Goal: Information Seeking & Learning: Learn about a topic

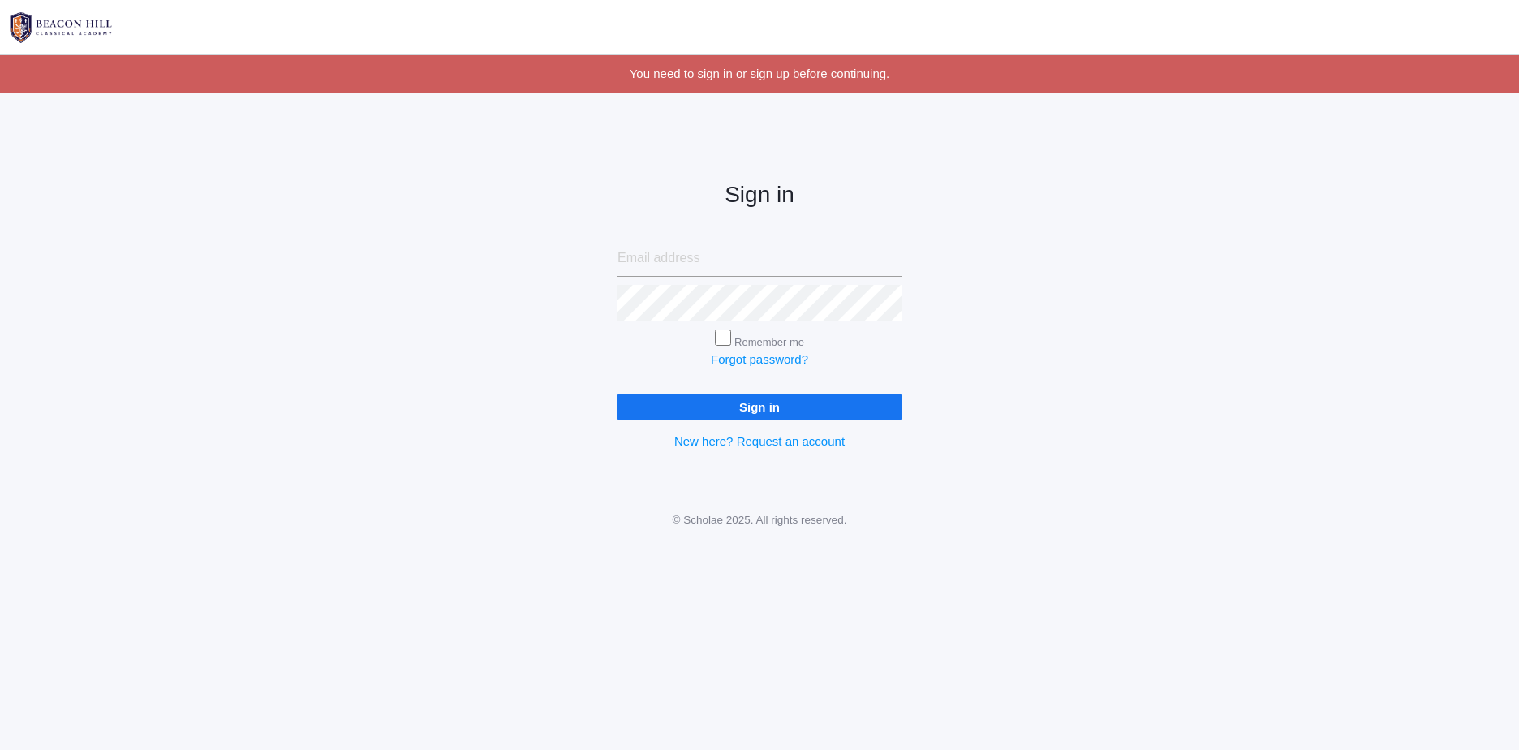
type input "ashleanneg88@gmail.com"
click at [720, 334] on input "Remember me" at bounding box center [723, 337] width 16 height 16
checkbox input "true"
click at [747, 397] on input "Sign in" at bounding box center [760, 407] width 284 height 27
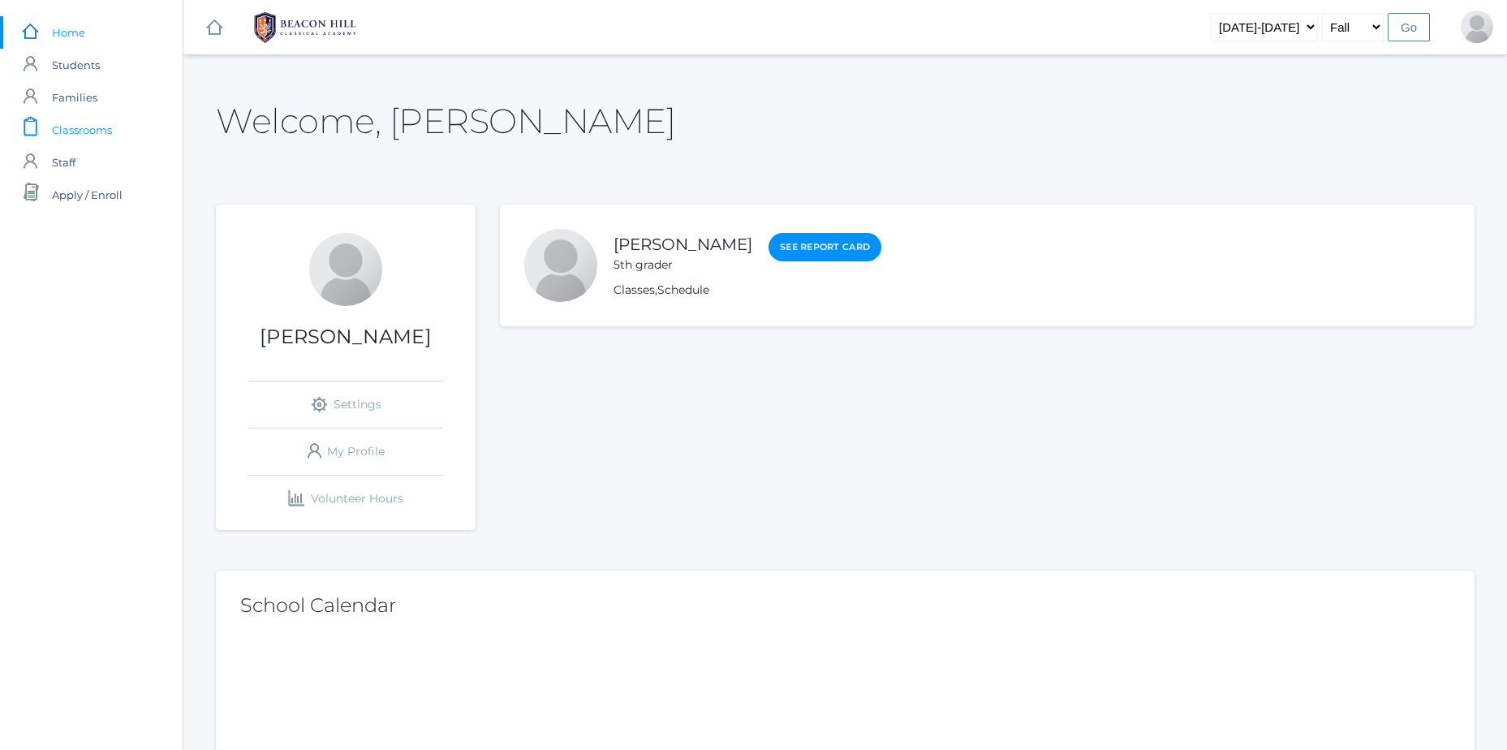
click at [97, 134] on span "Classrooms" at bounding box center [82, 130] width 60 height 32
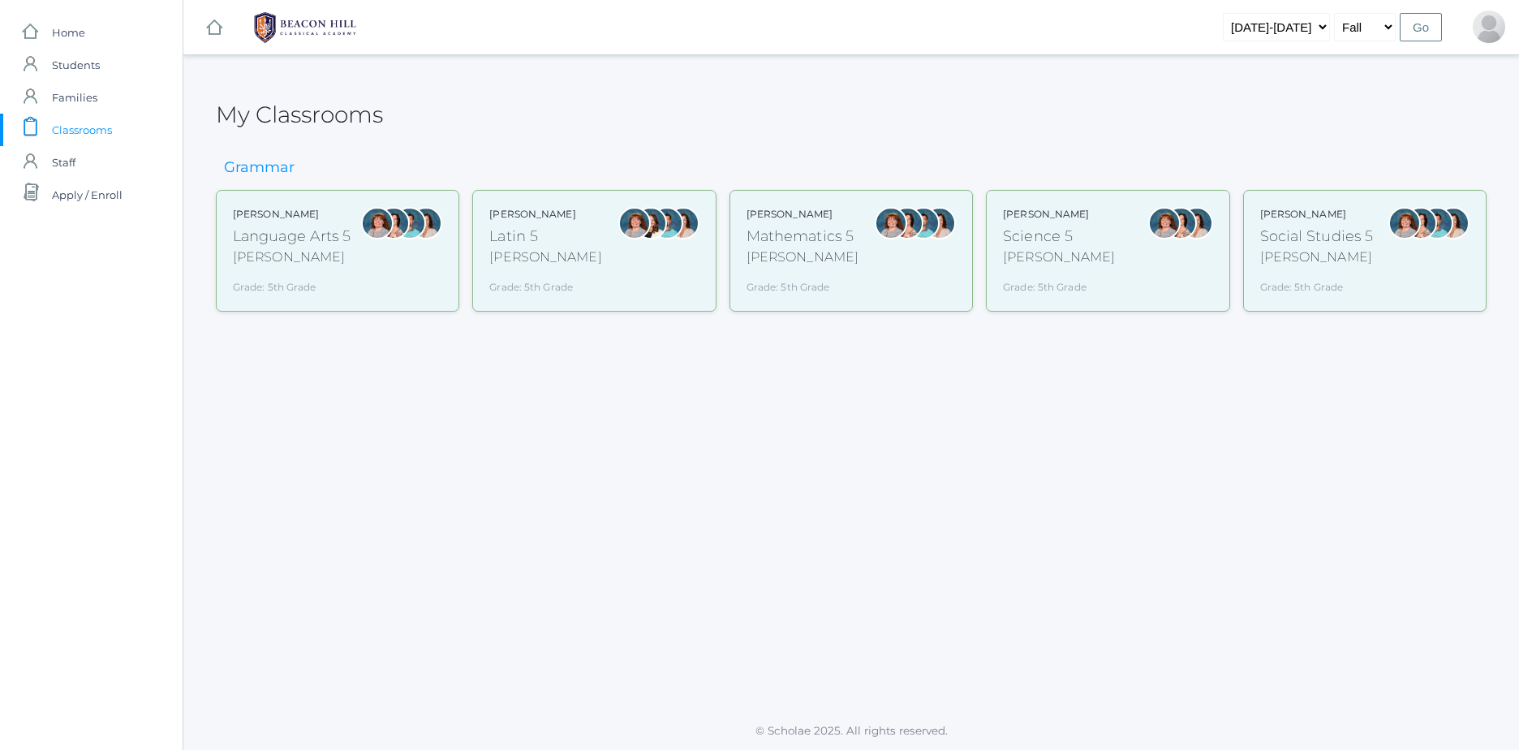
click at [262, 286] on div "Grade: 5th Grade" at bounding box center [292, 283] width 118 height 21
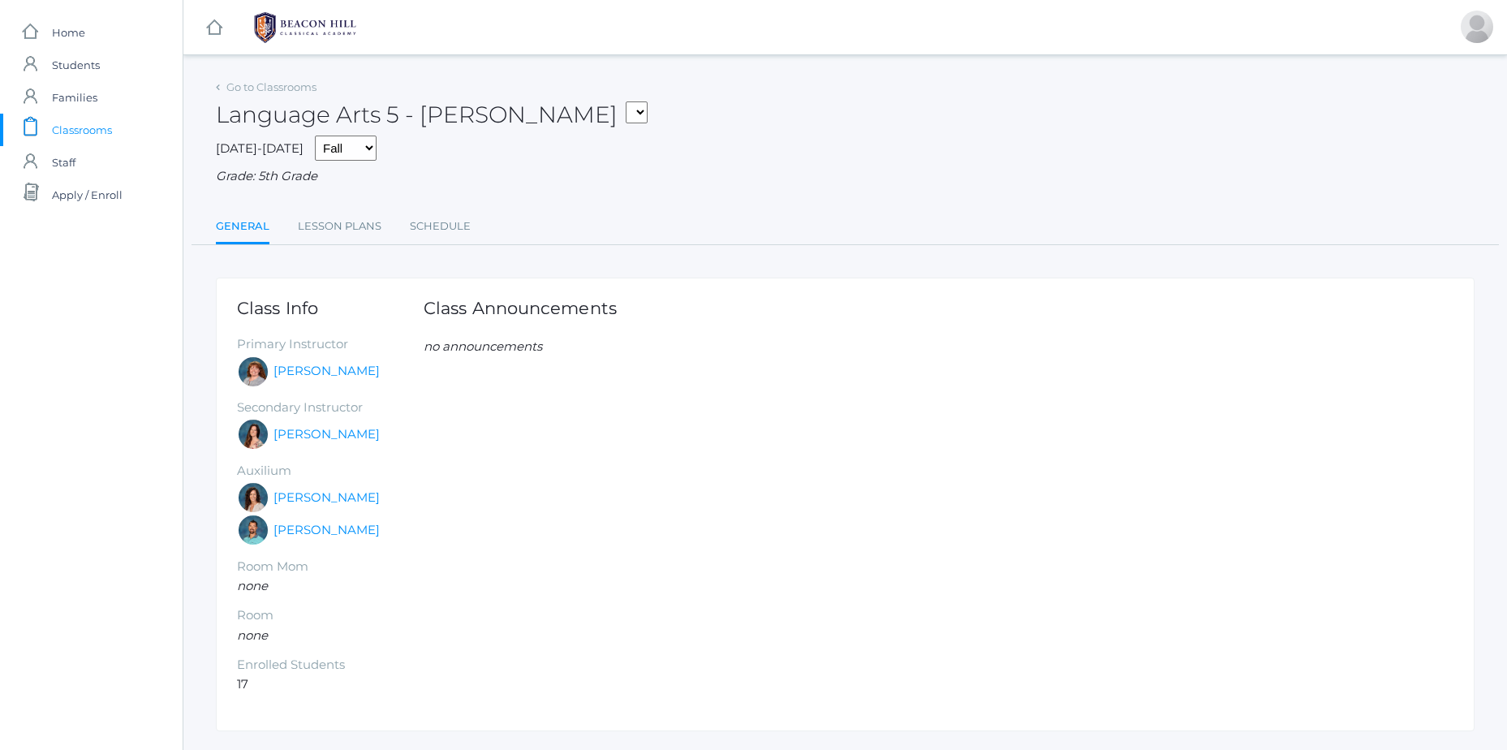
click at [351, 184] on div "Grade: 5th Grade" at bounding box center [845, 176] width 1259 height 19
drag, startPoint x: 360, startPoint y: 256, endPoint x: 348, endPoint y: 261, distance: 13.1
click at [348, 261] on div "Go to Classrooms Language Arts 5 - Bence Language Arts 5 - Bence Latin 5 - Benc…" at bounding box center [845, 403] width 1259 height 656
click at [338, 228] on link "Lesson Plans" at bounding box center [340, 226] width 84 height 32
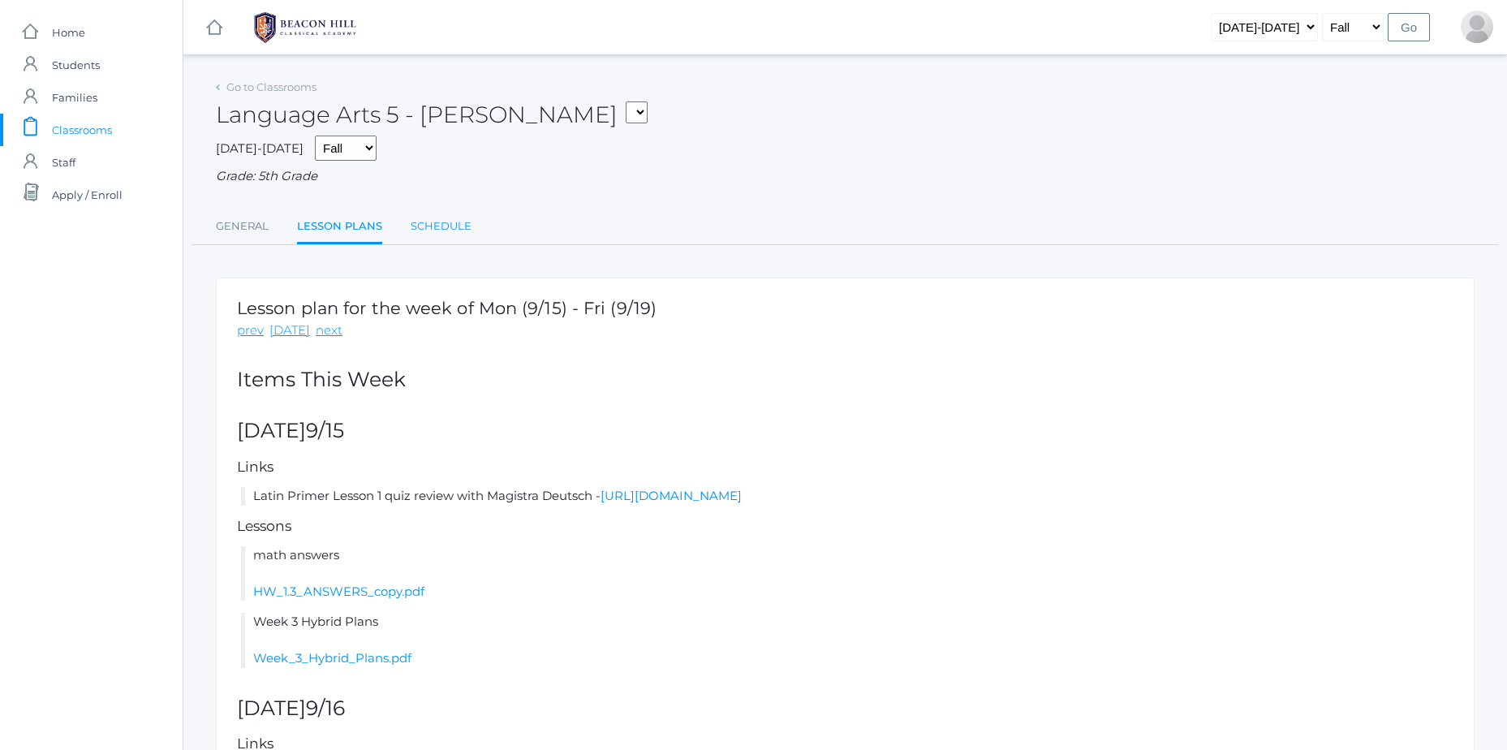
click at [462, 219] on link "Schedule" at bounding box center [441, 226] width 61 height 32
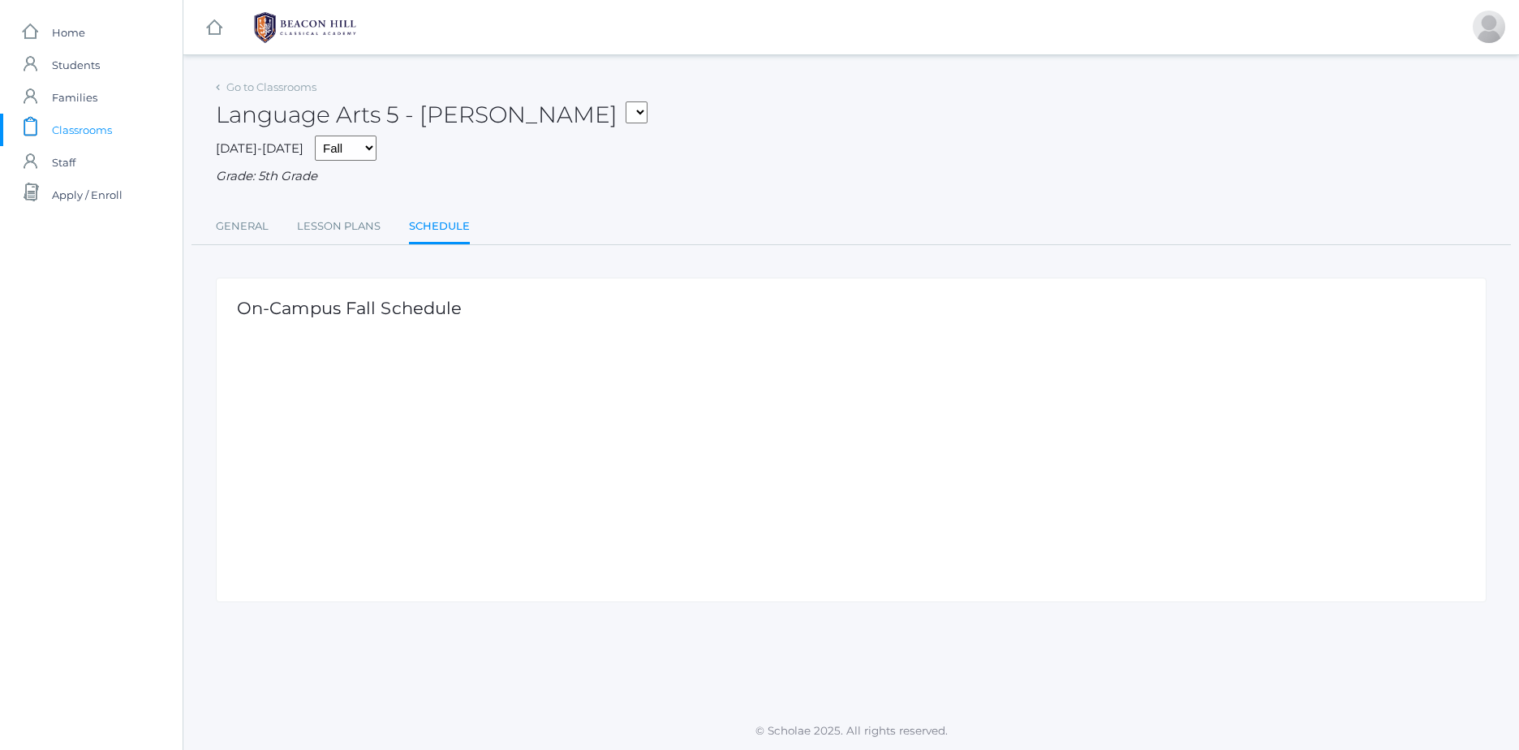
click at [97, 124] on span "Classrooms" at bounding box center [82, 130] width 60 height 32
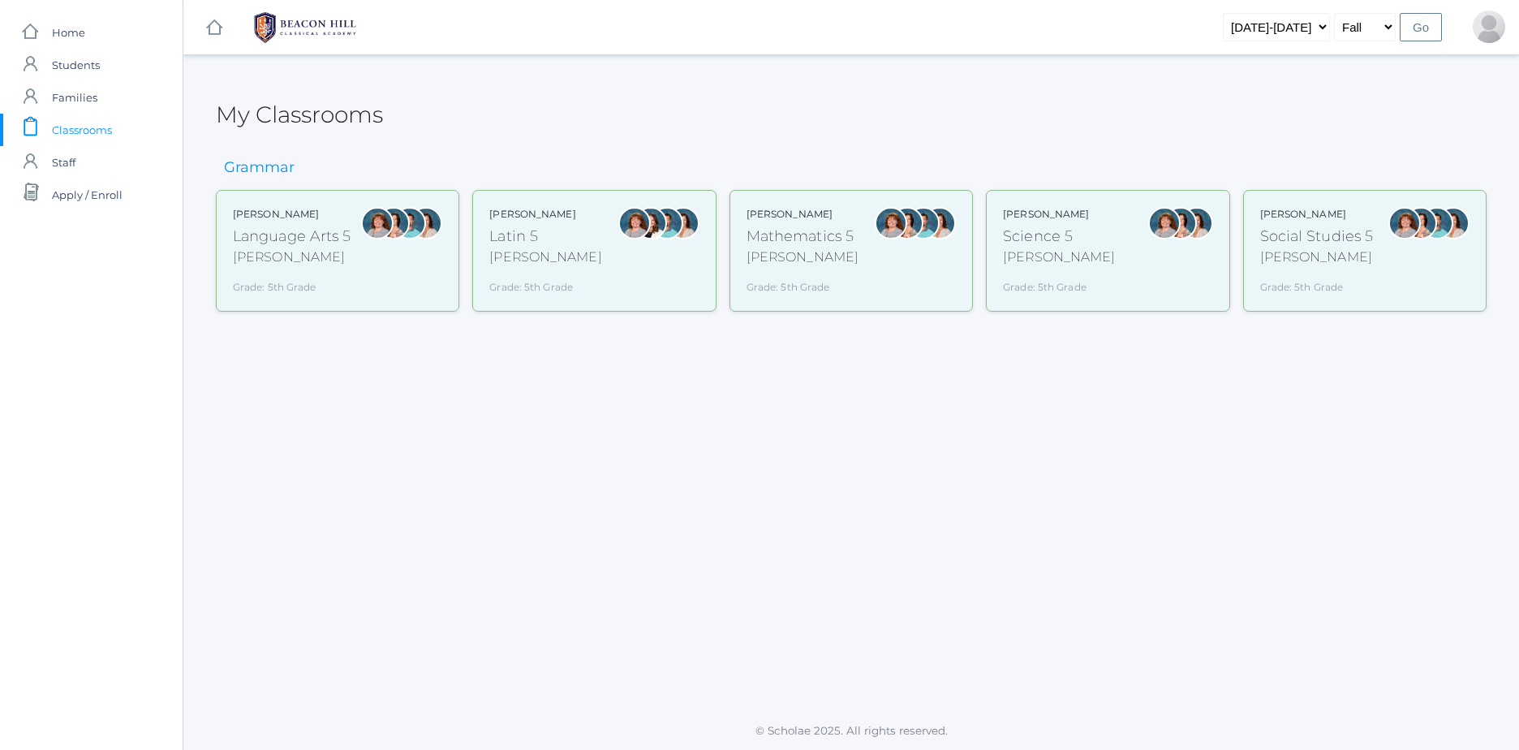
click at [604, 213] on div "Sarah Bence Latin 5 Bence Grade: 5th Grade 05LATIN" at bounding box center [593, 251] width 209 height 88
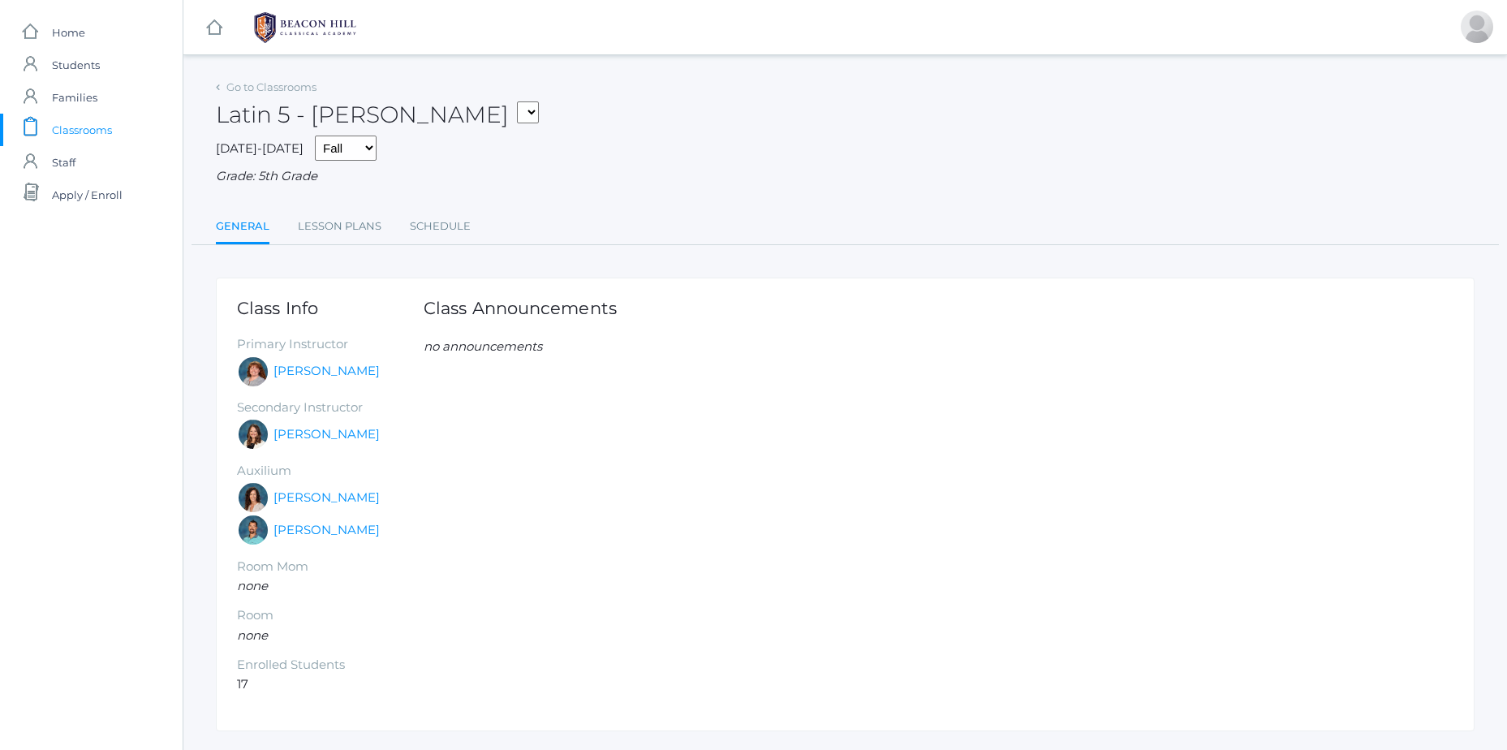
click at [353, 250] on div "Go to Classrooms Latin 5 - Bence Language Arts 5 - Bence Latin 5 - Bence Mathem…" at bounding box center [845, 403] width 1259 height 656
click at [338, 213] on link "Lesson Plans" at bounding box center [340, 226] width 84 height 32
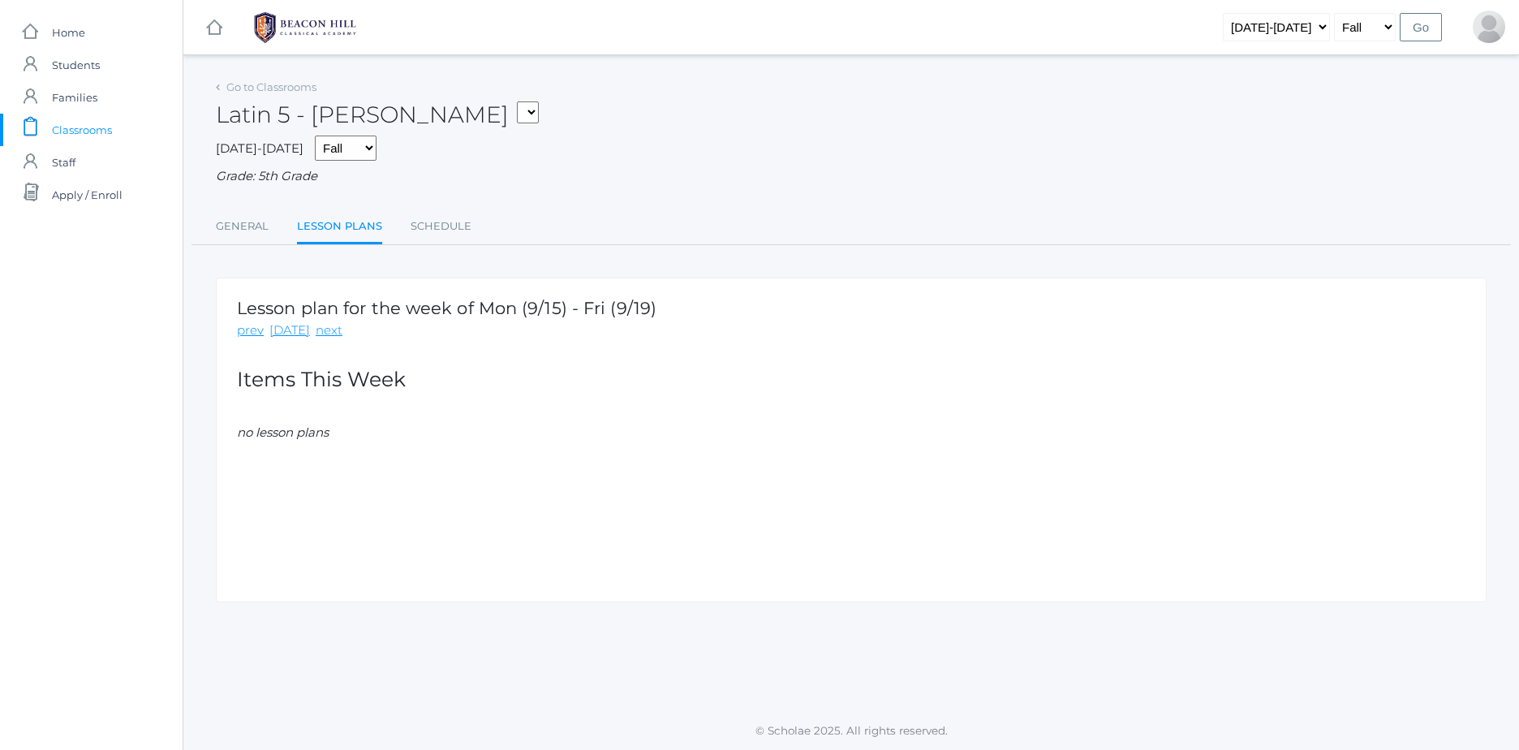
click at [187, 239] on div "Go to Classrooms Latin 5 - Bence Language Arts 5 - Bence Latin 5 - Bence Mathem…" at bounding box center [851, 338] width 1336 height 527
click at [252, 221] on link "General" at bounding box center [242, 226] width 53 height 32
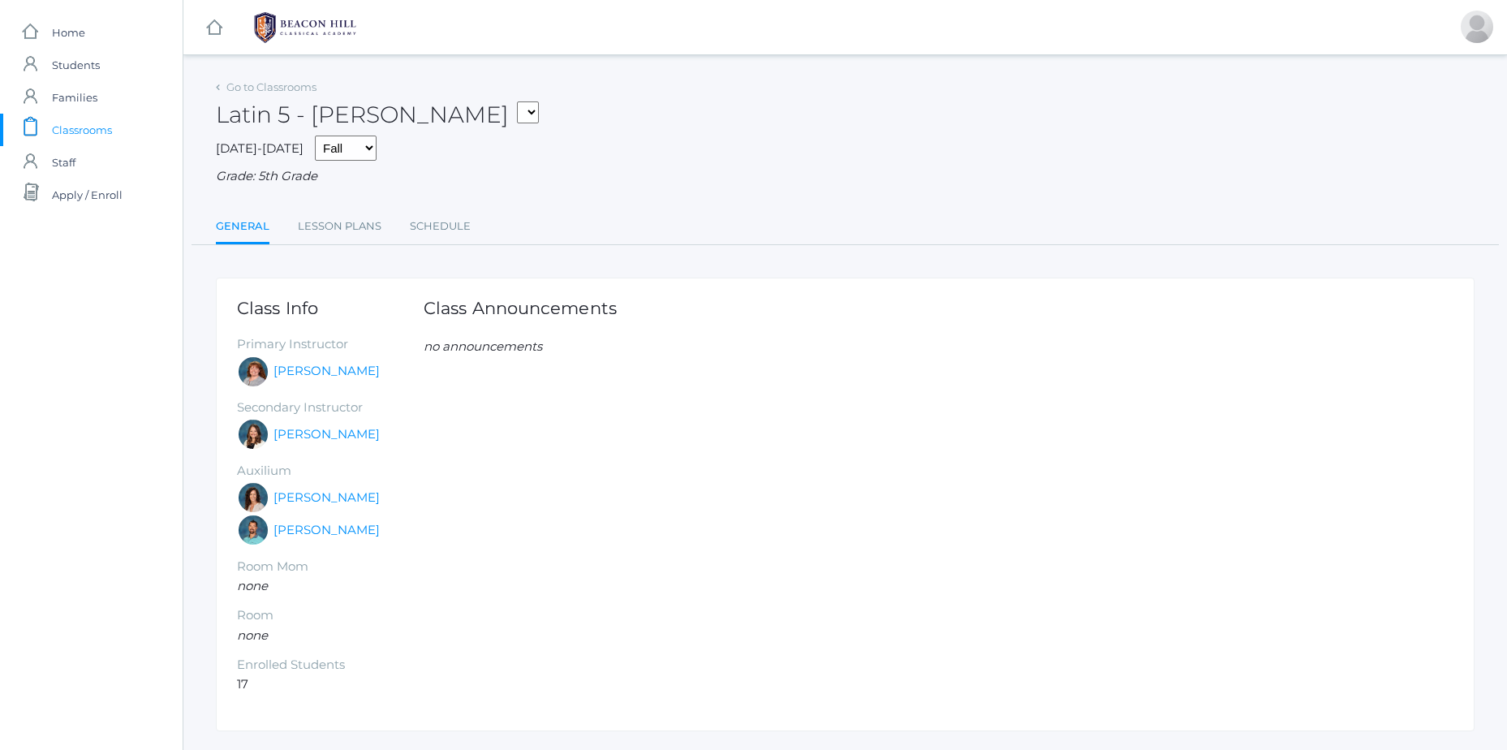
click at [517, 110] on select "Language Arts 5 - Bence Latin 5 - Bence Mathematics 5 - Bence Science 5 - Bence…" at bounding box center [528, 112] width 22 height 22
click at [517, 118] on select "Language Arts 5 - Bence Latin 5 - Bence Mathematics 5 - Bence Science 5 - Bence…" at bounding box center [528, 112] width 22 height 22
click at [149, 112] on link "icons/user/plain Created with Sketch. Families" at bounding box center [91, 97] width 183 height 32
click at [61, 118] on span "Classrooms" at bounding box center [82, 130] width 60 height 32
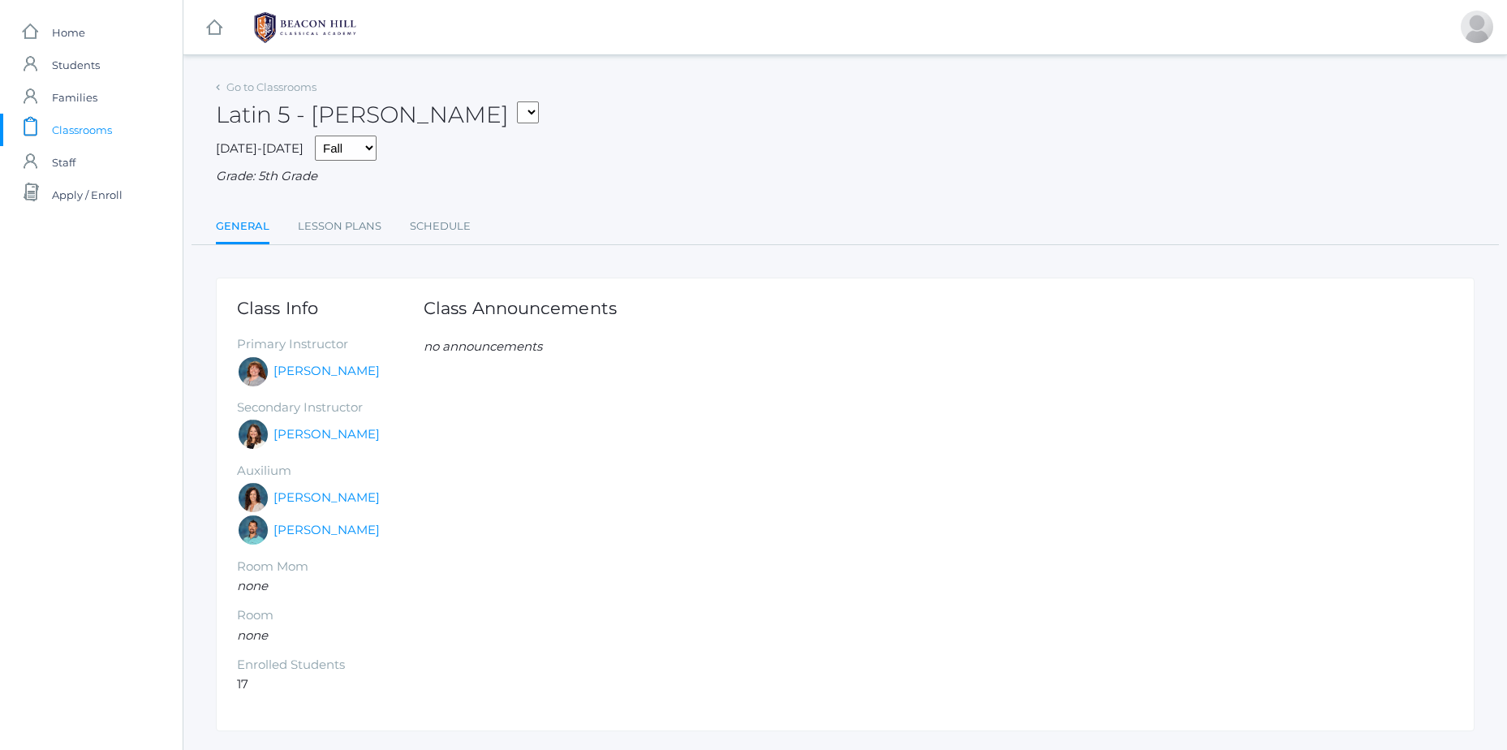
click at [61, 118] on span "Classrooms" at bounding box center [82, 130] width 60 height 32
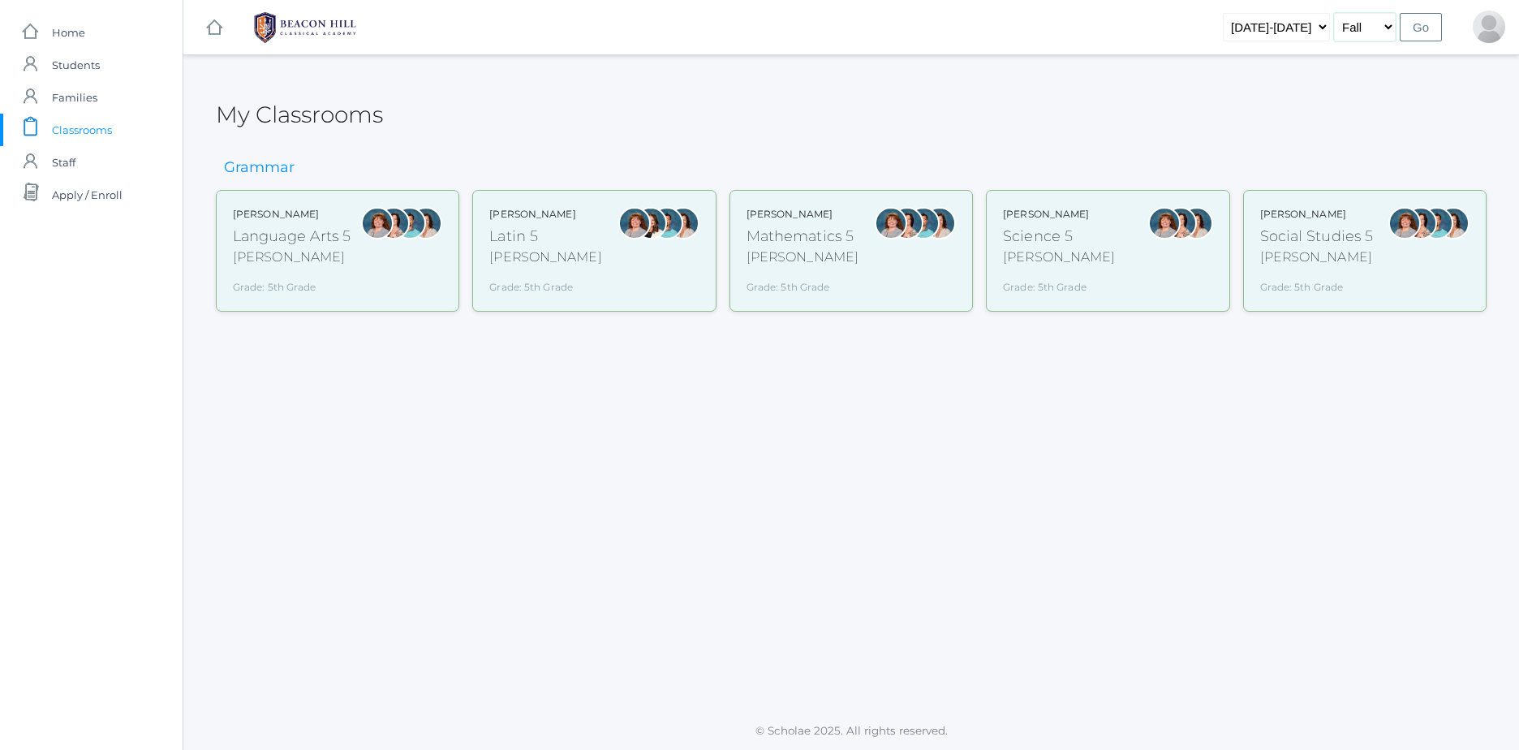
click at [1374, 24] on select "Fall Spring" at bounding box center [1365, 27] width 62 height 28
click at [1433, 13] on input "Go" at bounding box center [1421, 27] width 42 height 28
drag, startPoint x: 344, startPoint y: 536, endPoint x: 444, endPoint y: 264, distance: 289.6
click at [438, 272] on div "My Classrooms Grammar Sarah Bence Language Arts 5 Bence Grade: 5th Grade 05LA S…" at bounding box center [851, 383] width 1336 height 616
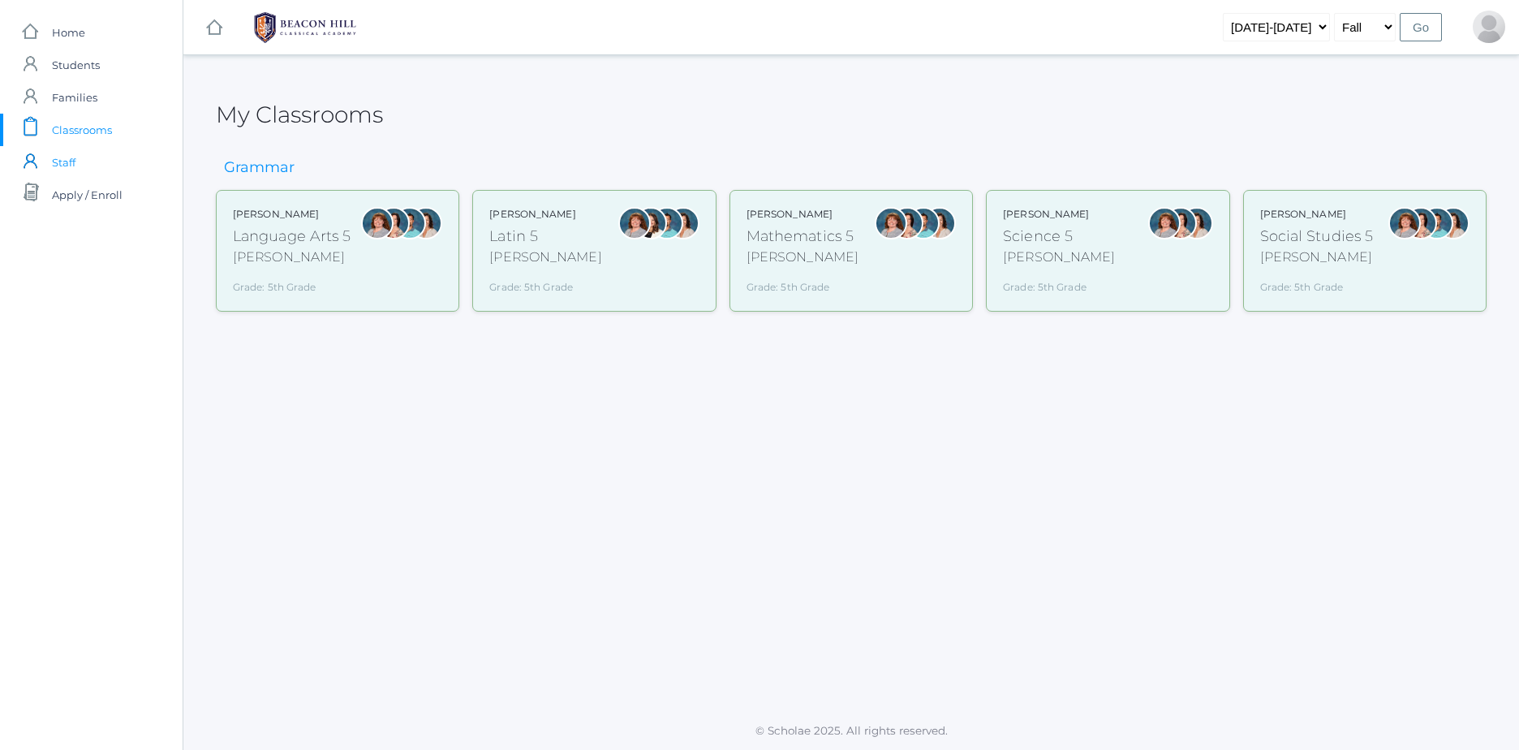
click at [54, 150] on span "Staff" at bounding box center [64, 162] width 24 height 32
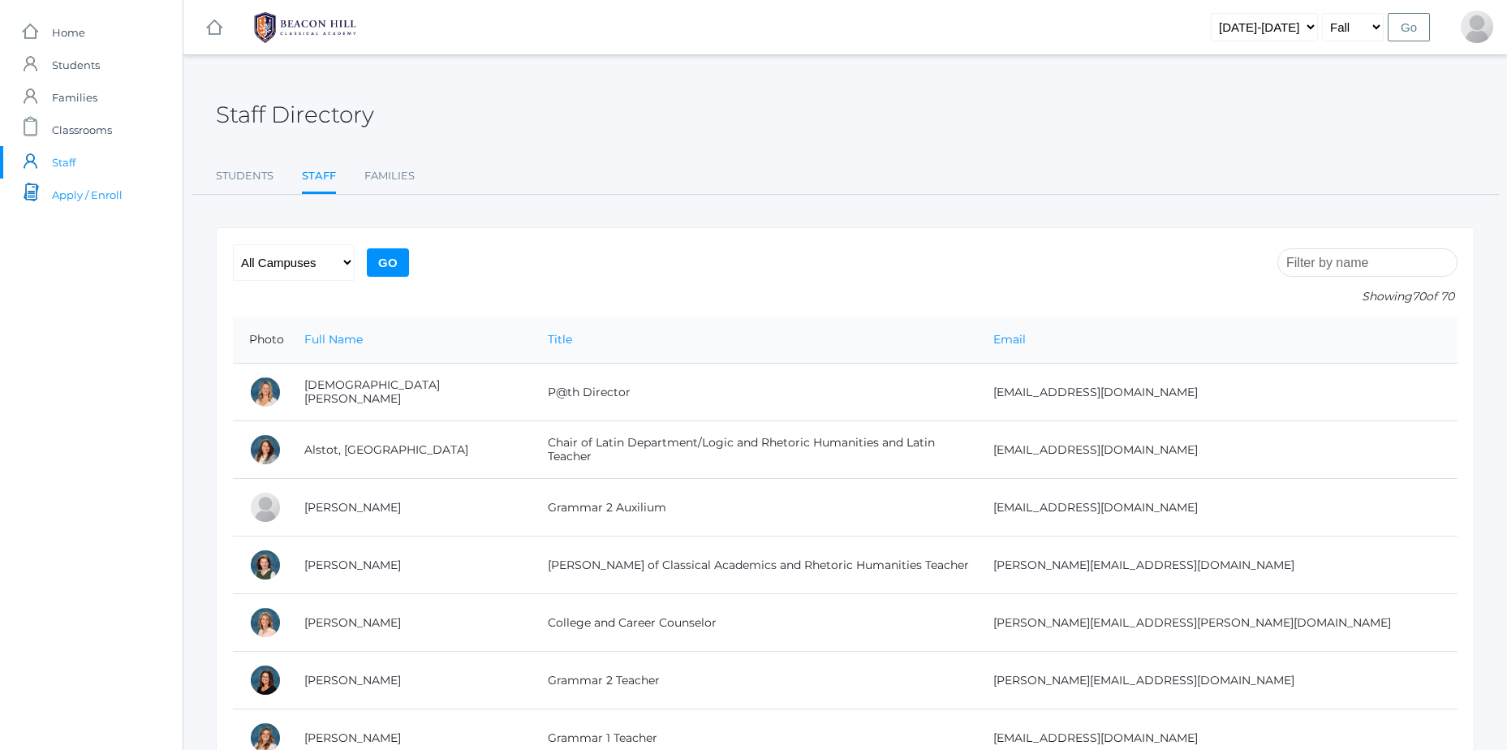
click at [92, 206] on span "Apply / Enroll" at bounding box center [87, 195] width 71 height 32
click at [78, 23] on span "Home" at bounding box center [68, 32] width 33 height 32
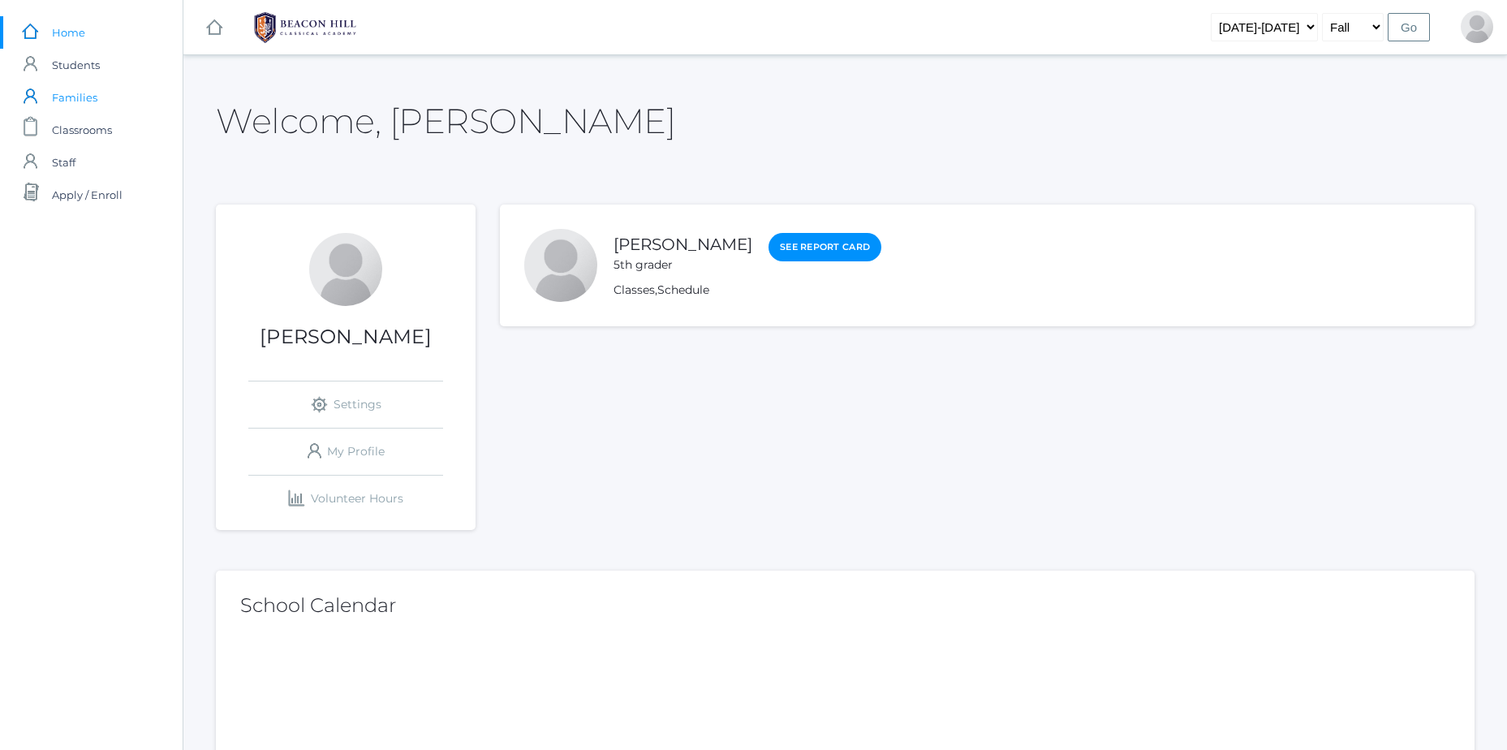
click at [6, 105] on link "icons/user/plain Created with Sketch. Families" at bounding box center [91, 97] width 183 height 32
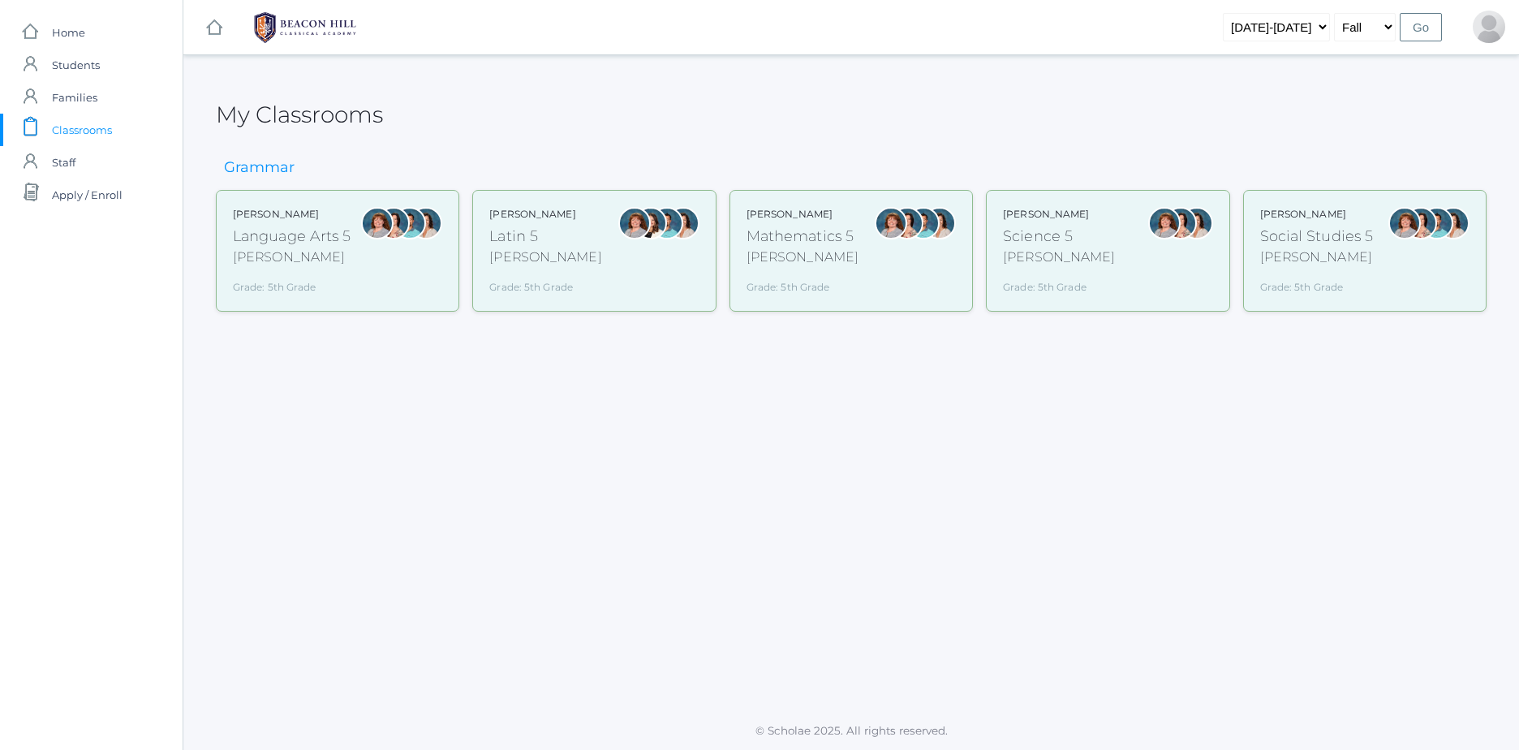
click at [661, 290] on div at bounding box center [651, 251] width 32 height 88
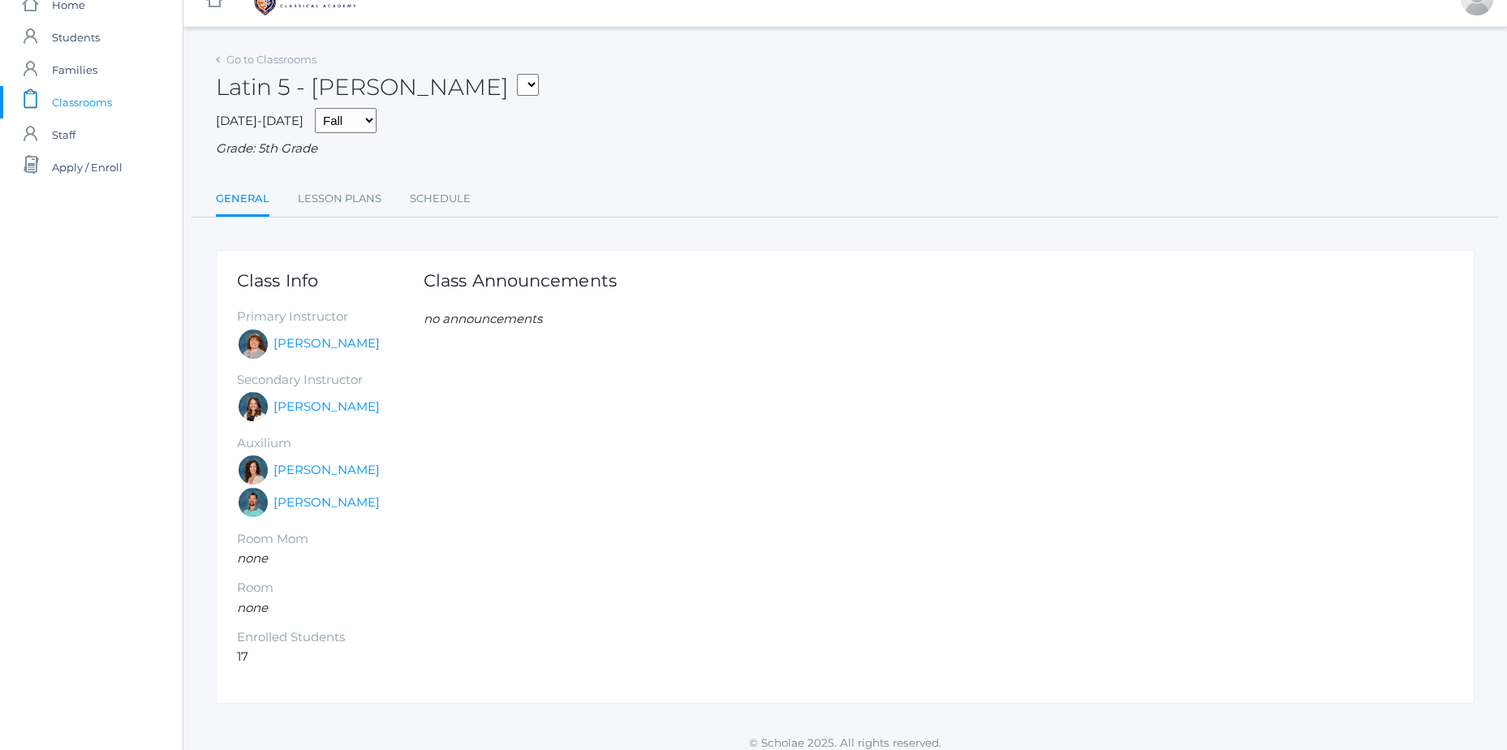
scroll to position [42, 0]
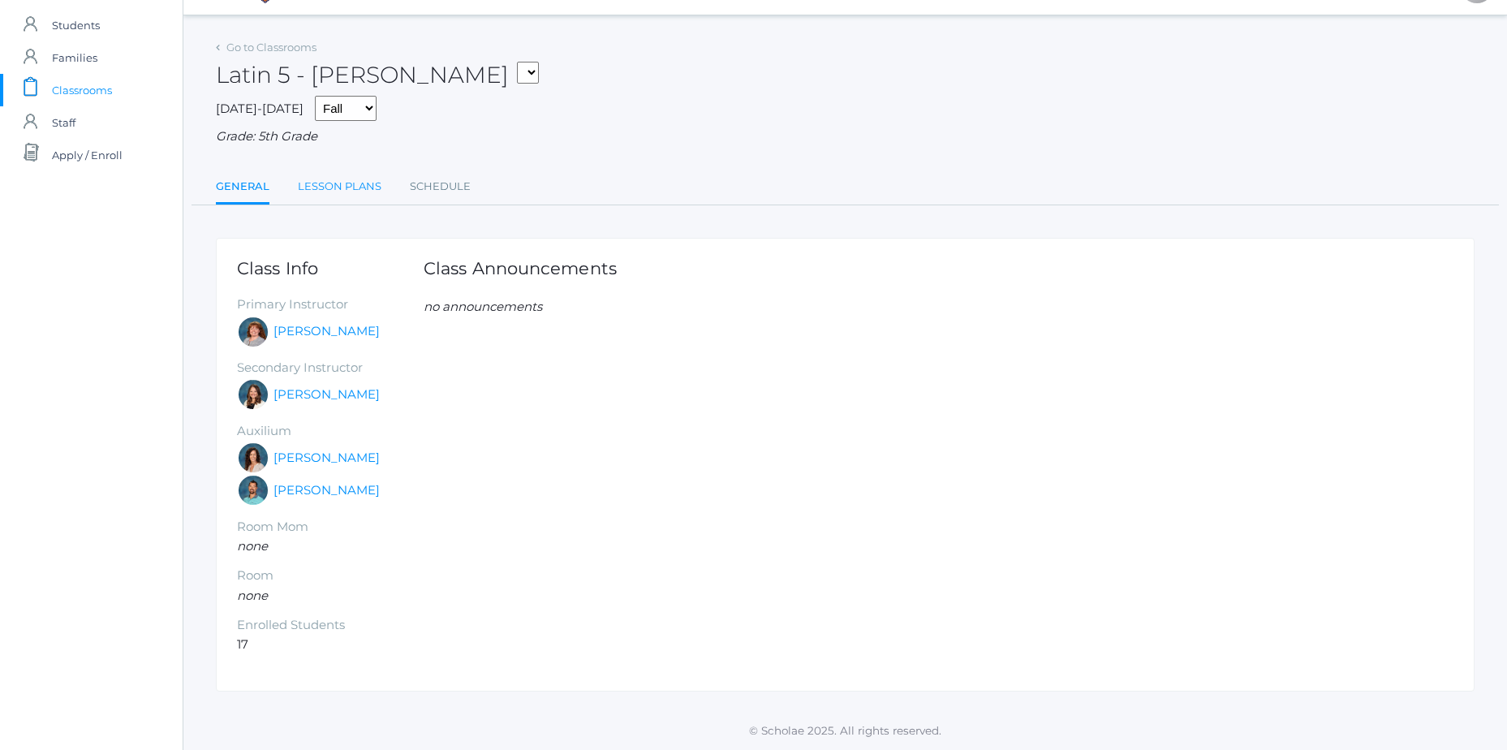
click at [336, 196] on link "Lesson Plans" at bounding box center [340, 186] width 84 height 32
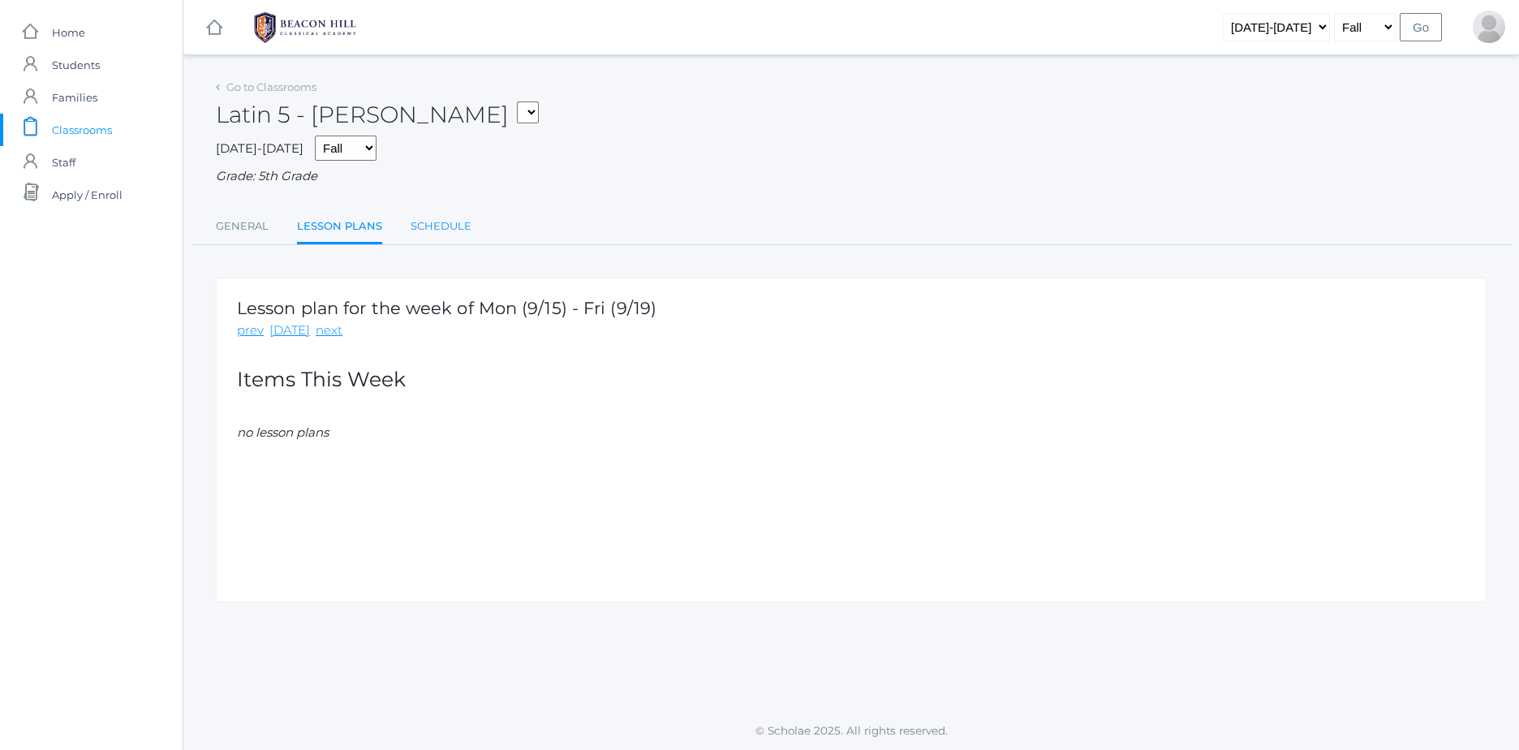
click at [453, 241] on link "Schedule" at bounding box center [441, 226] width 61 height 32
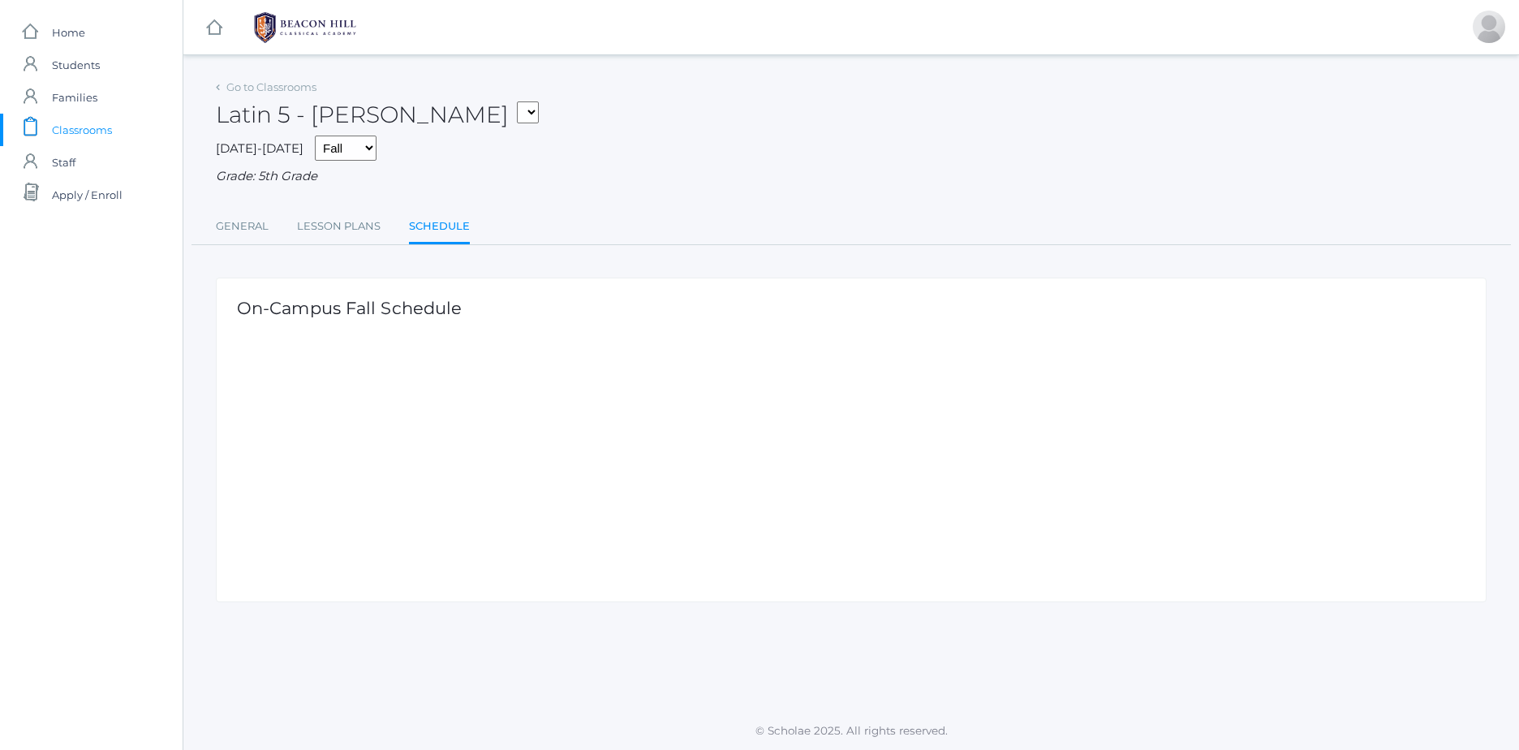
click at [97, 136] on span "Classrooms" at bounding box center [82, 130] width 60 height 32
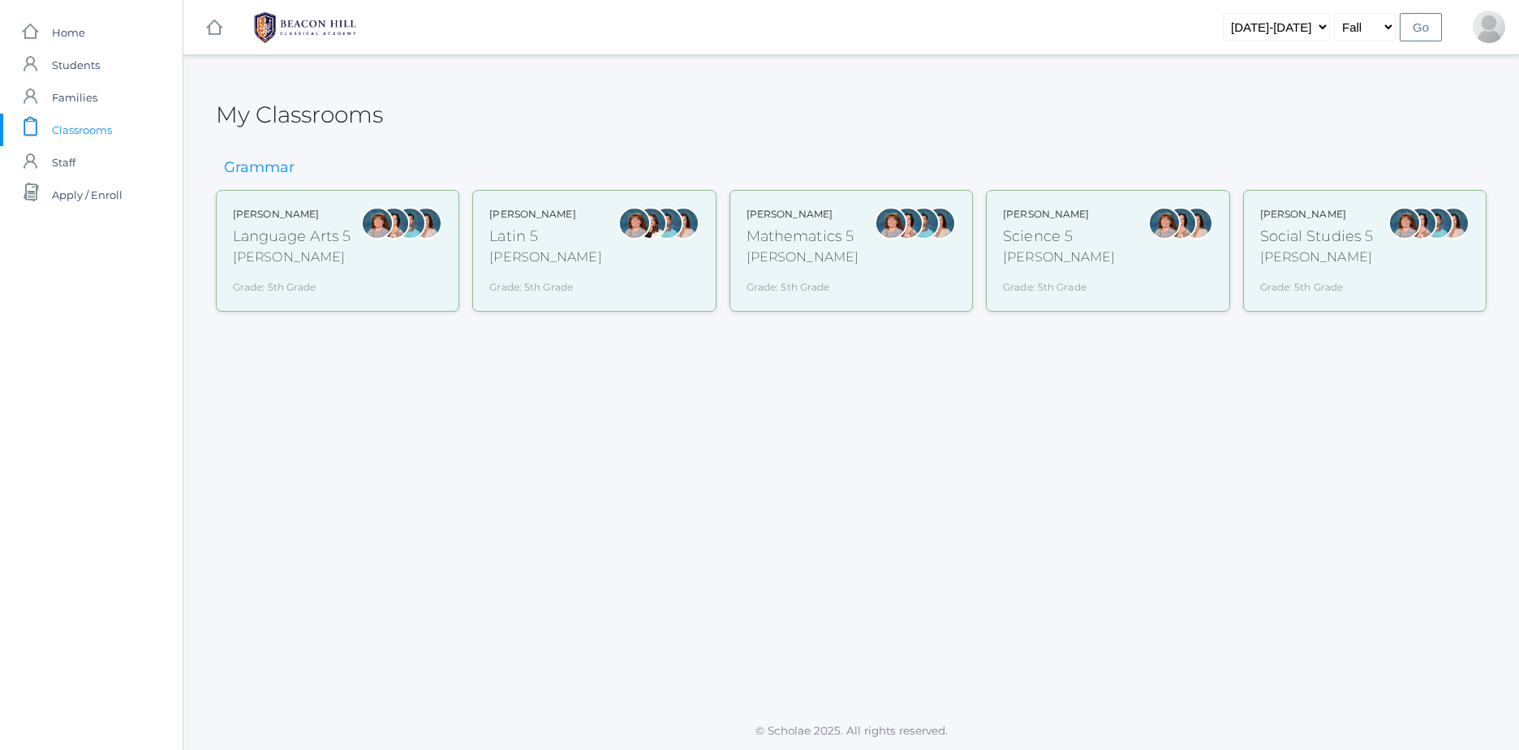
click at [885, 212] on div at bounding box center [891, 223] width 32 height 32
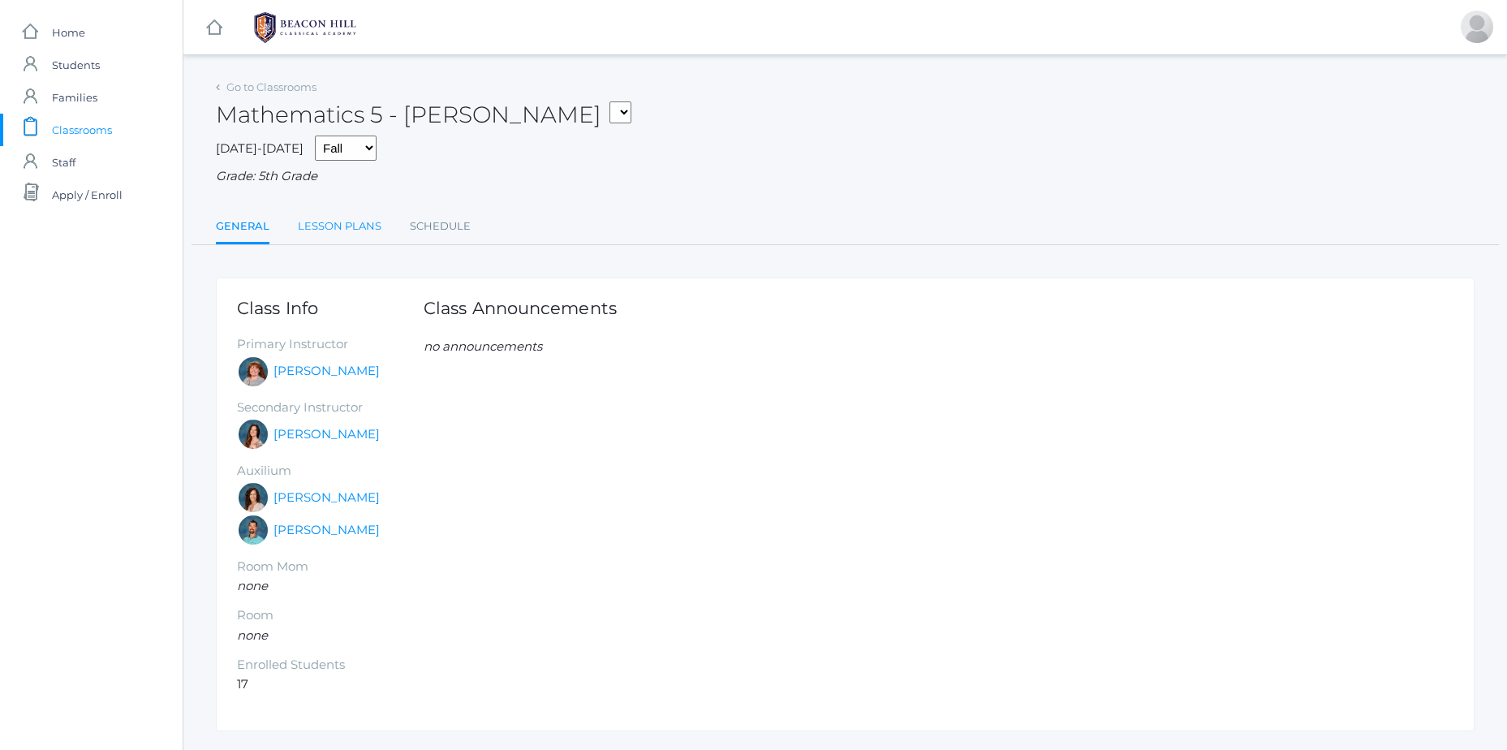
click at [351, 222] on link "Lesson Plans" at bounding box center [340, 226] width 84 height 32
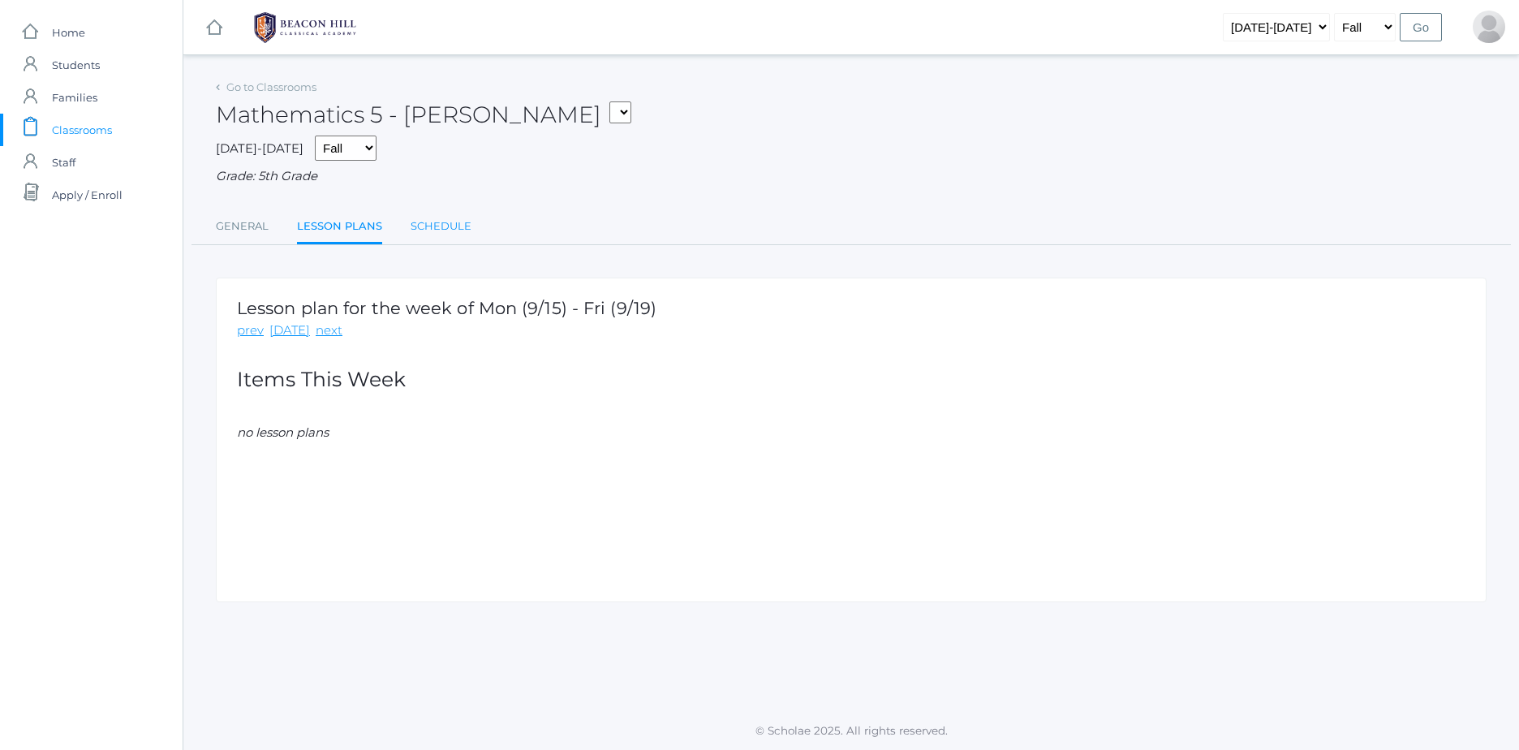
click at [463, 228] on link "Schedule" at bounding box center [441, 226] width 61 height 32
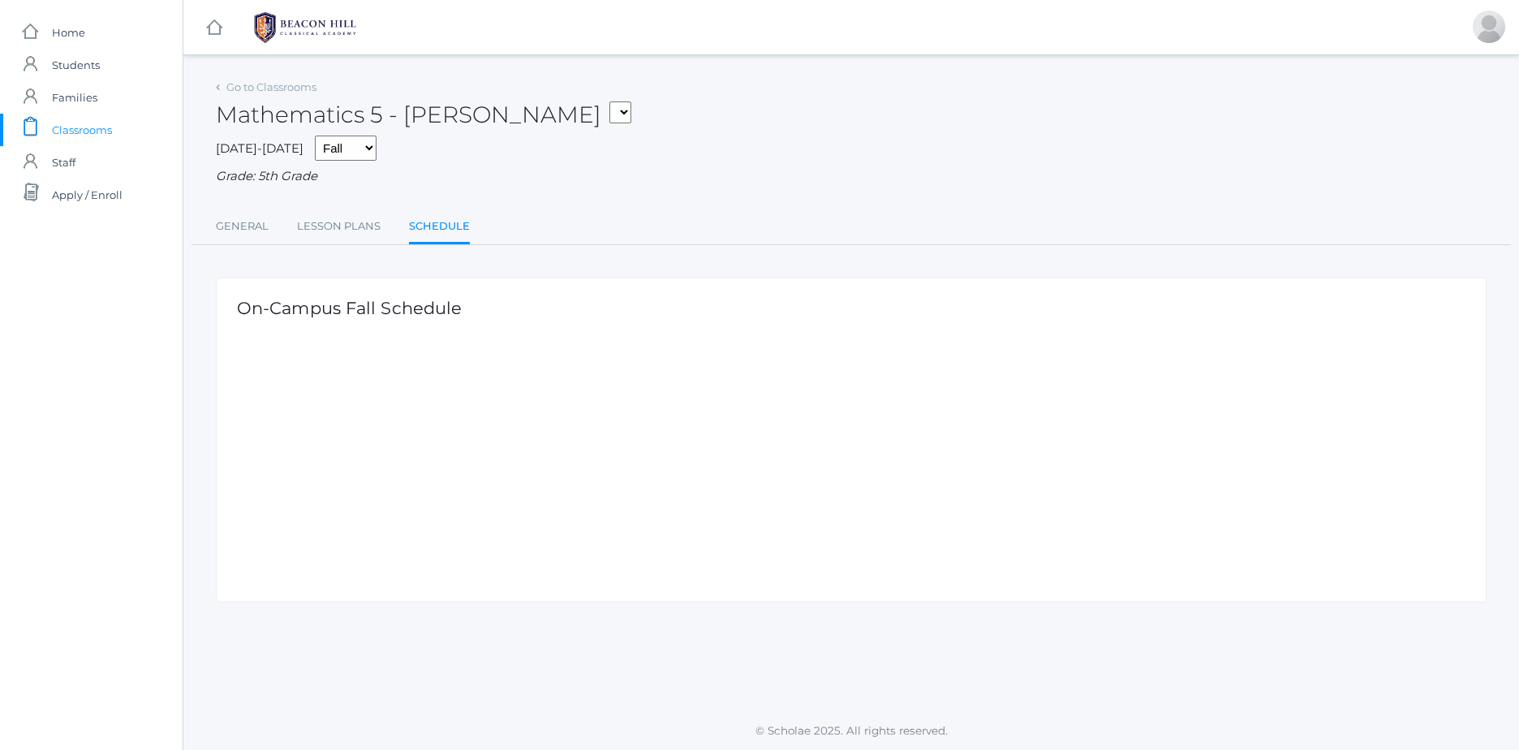
click at [90, 25] on link "icons/ui/navigation/home Created with Sketch. Home" at bounding box center [91, 32] width 183 height 32
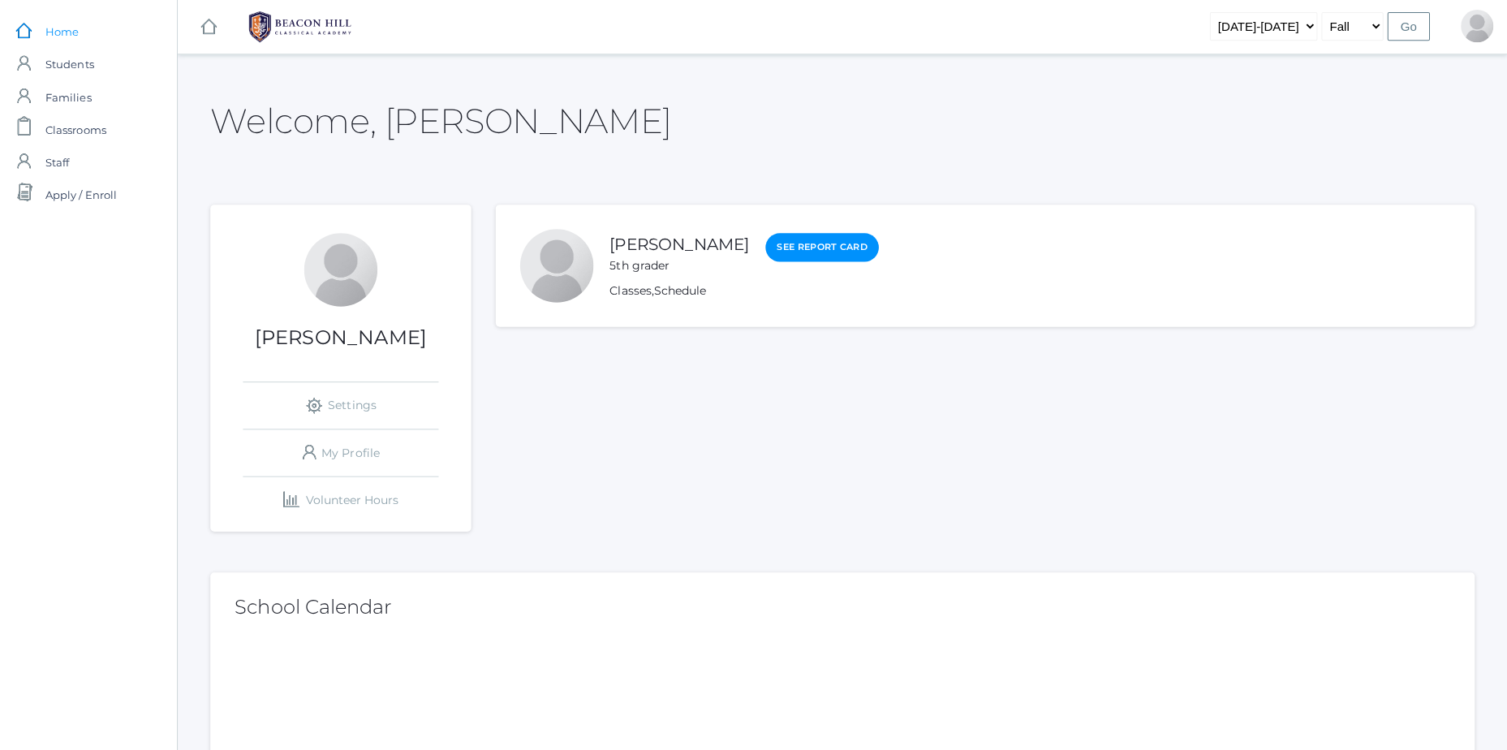
click at [51, 130] on link "icons/clipboard/plain Created with Sketch. Classrooms" at bounding box center [91, 130] width 183 height 32
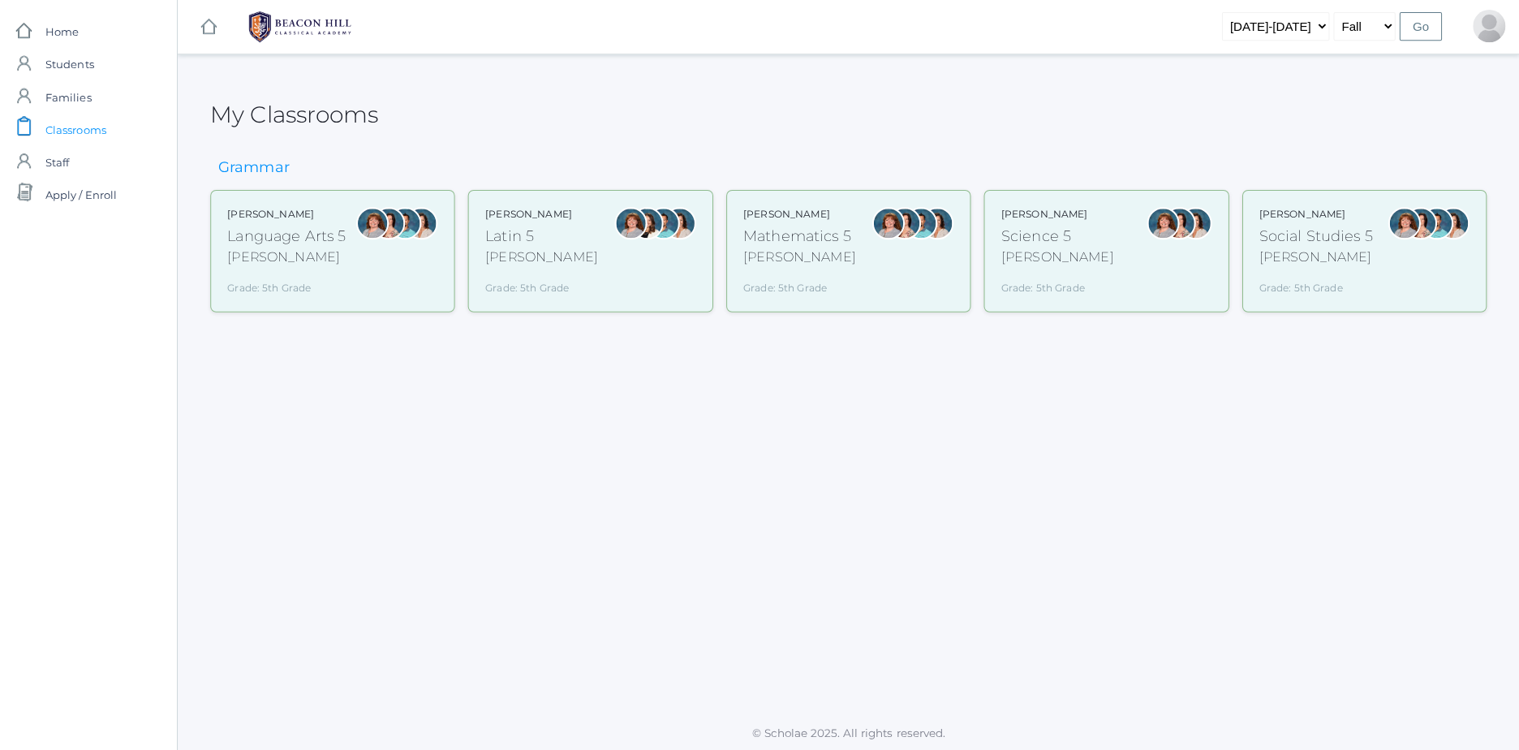
click at [1090, 222] on div "[PERSON_NAME] Science 5 [PERSON_NAME] Grade: 5th Grade 05SCI" at bounding box center [1107, 251] width 209 height 88
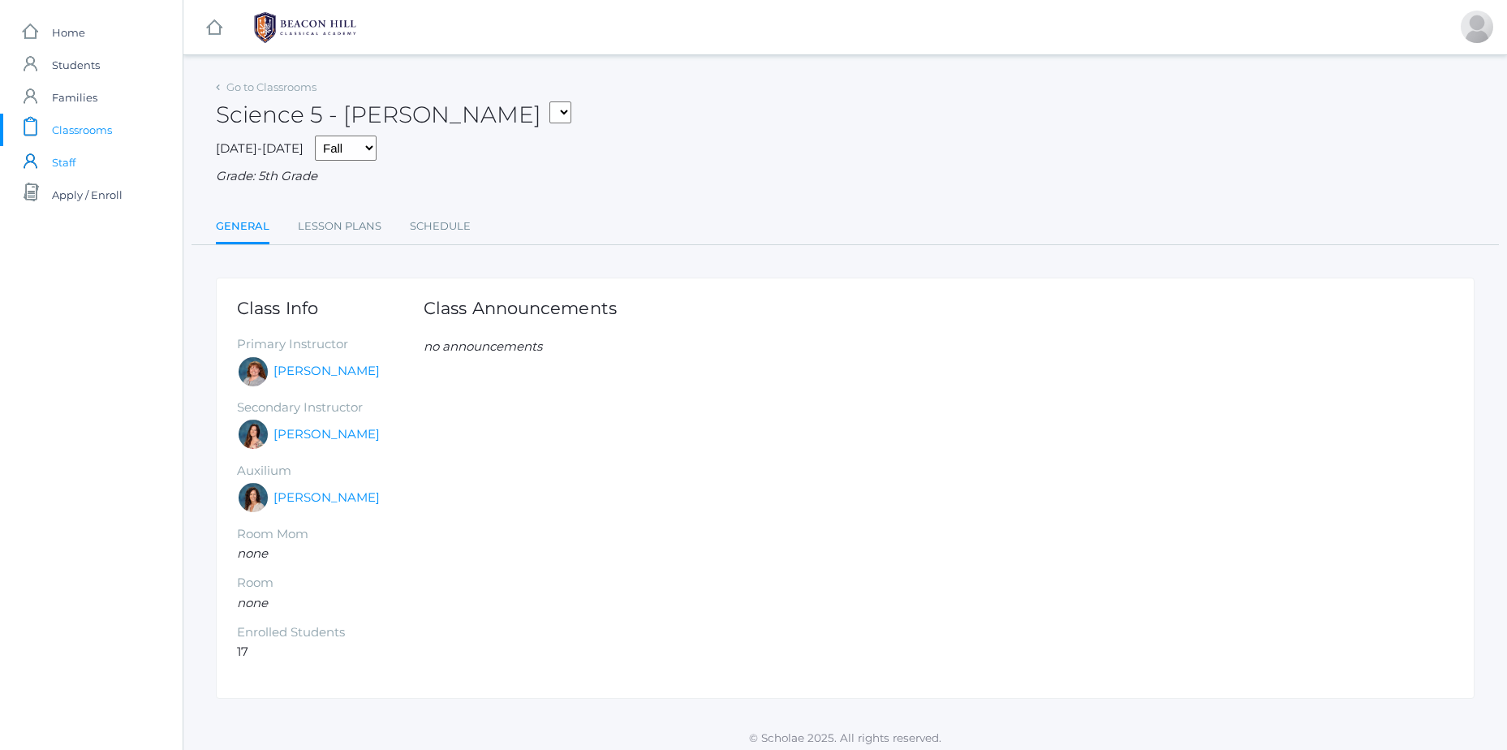
click at [94, 149] on link "icons/user/plain Created with Sketch. Staff" at bounding box center [91, 162] width 183 height 32
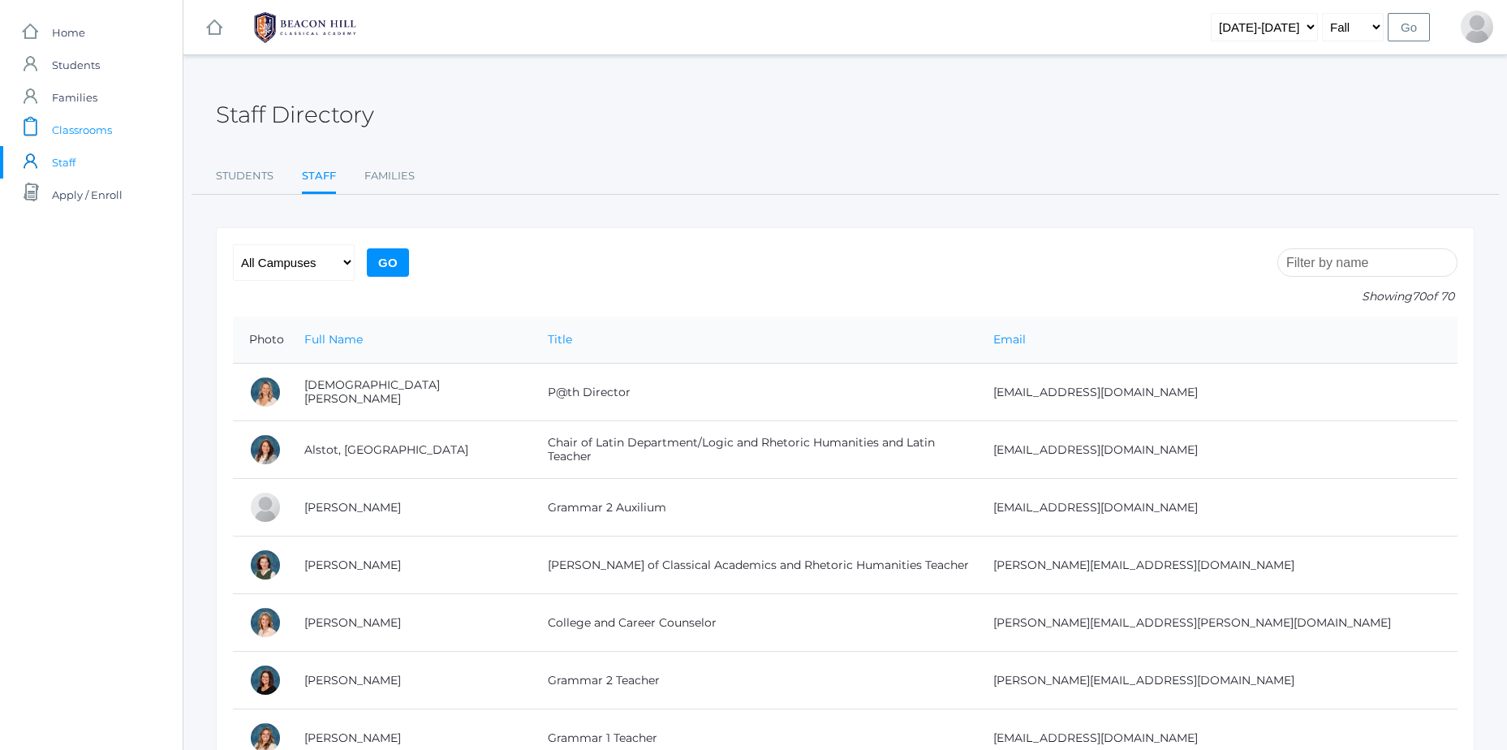
click at [114, 131] on link "icons/clipboard/plain Created with Sketch. Classrooms" at bounding box center [91, 130] width 183 height 32
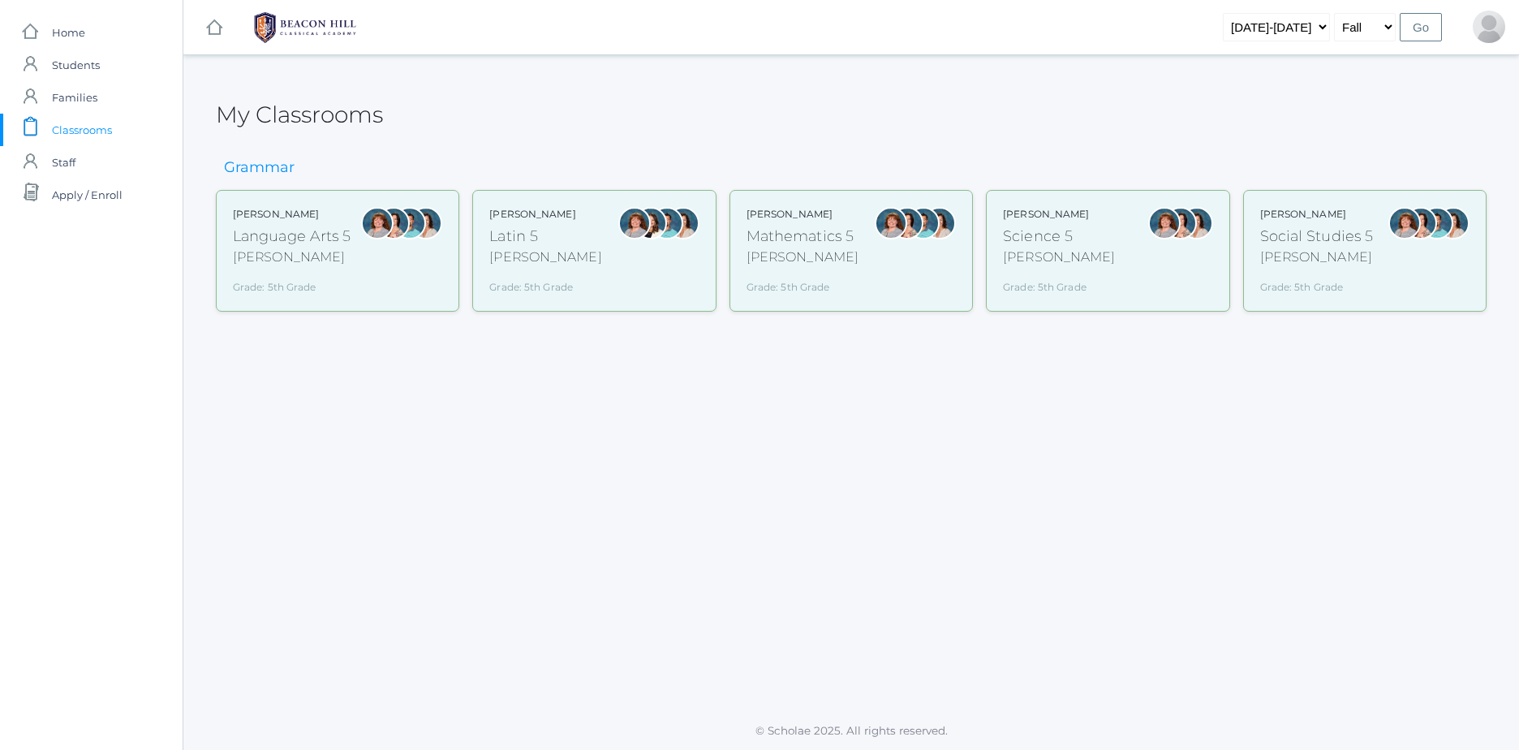
click at [1121, 261] on div "[PERSON_NAME] Science 5 [PERSON_NAME] Grade: 5th Grade 05SCI" at bounding box center [1107, 251] width 209 height 88
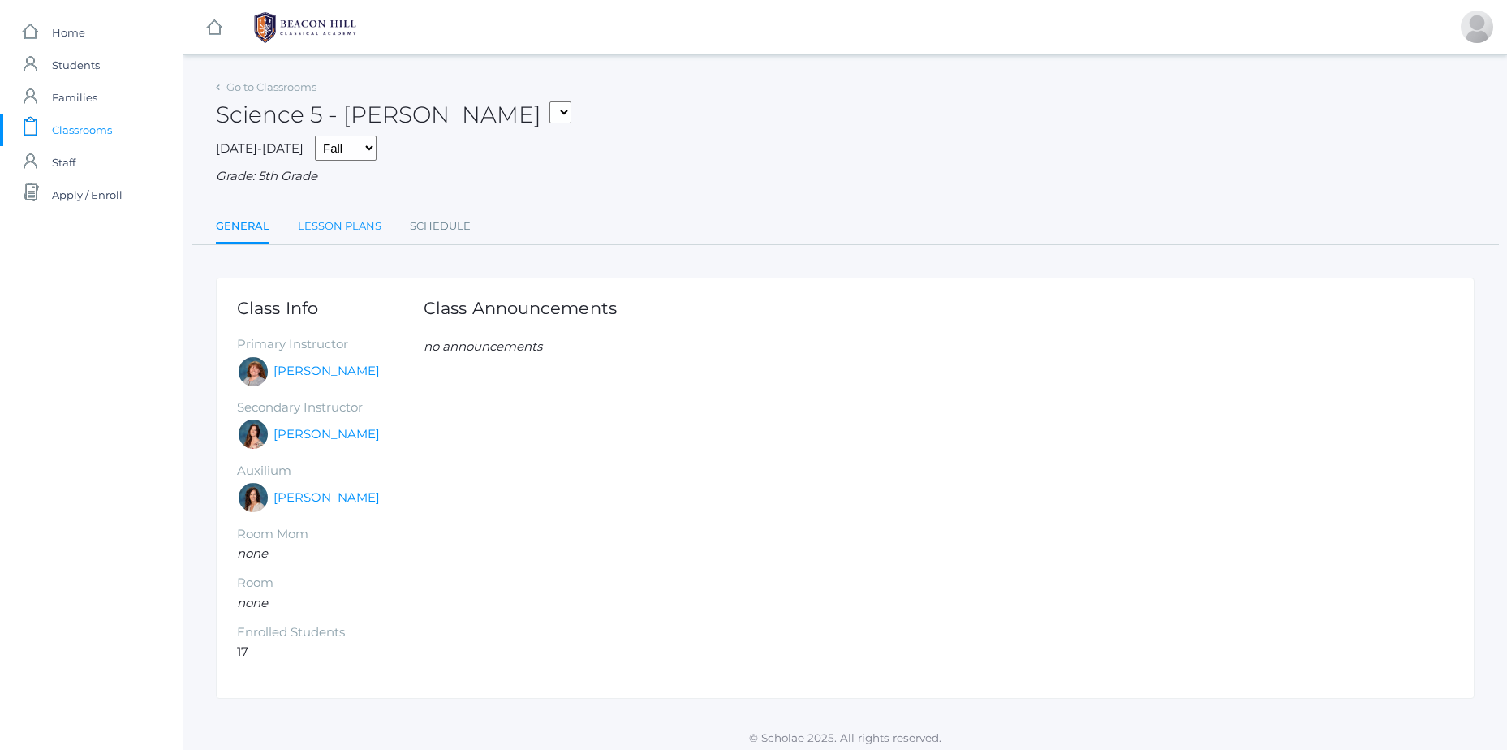
click at [345, 233] on link "Lesson Plans" at bounding box center [340, 226] width 84 height 32
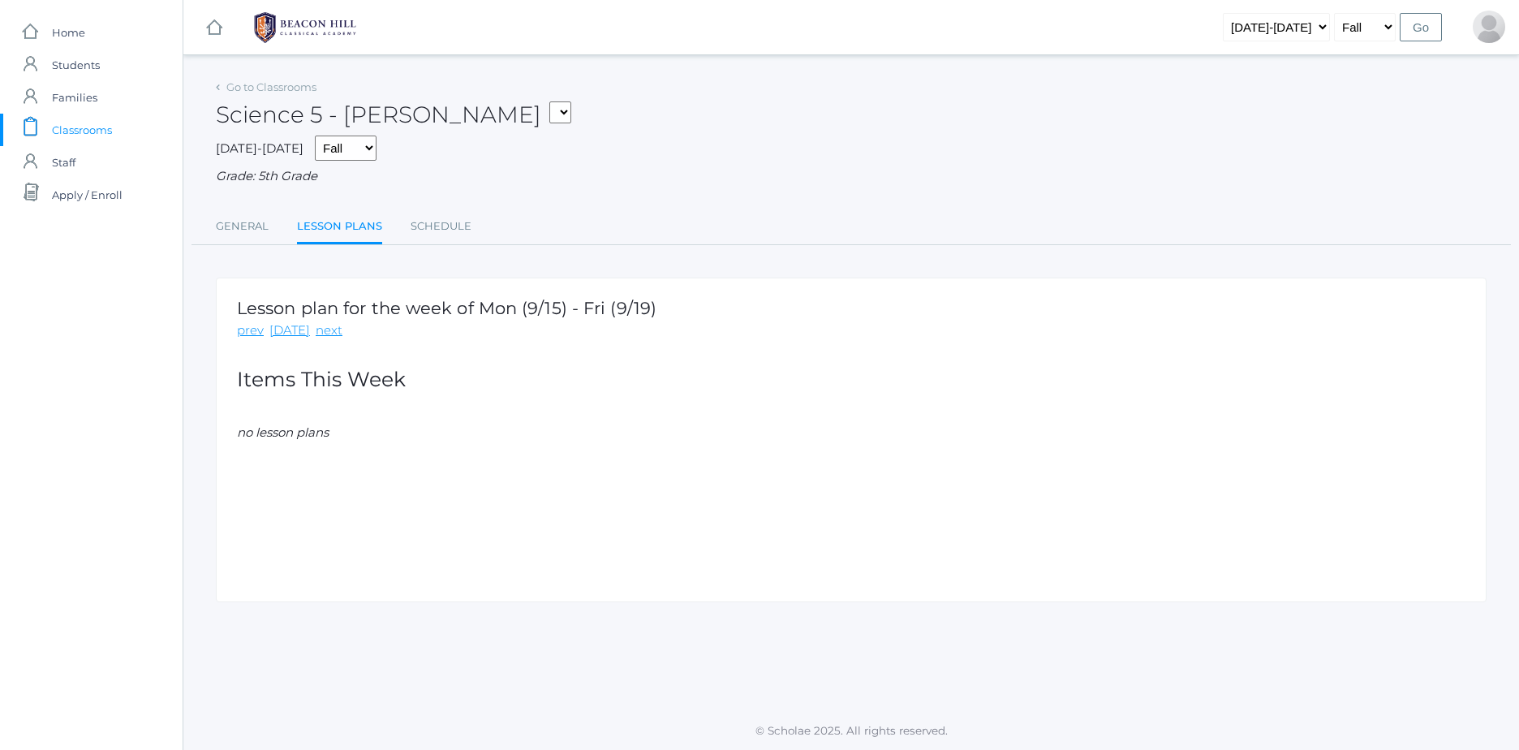
click at [118, 144] on link "icons/clipboard/plain Created with Sketch. Classrooms" at bounding box center [91, 130] width 183 height 32
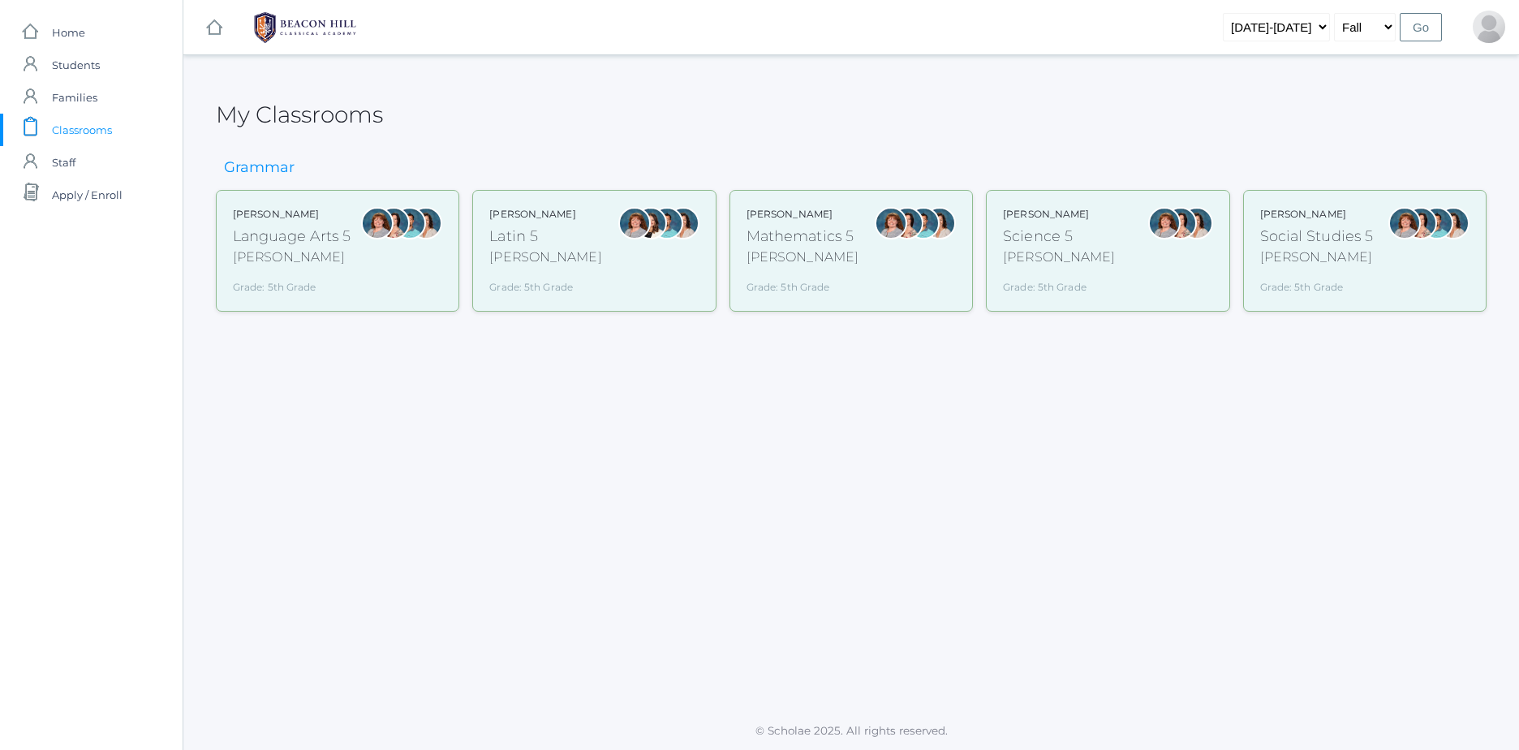
click at [1372, 226] on div "Social Studies 5" at bounding box center [1317, 237] width 114 height 22
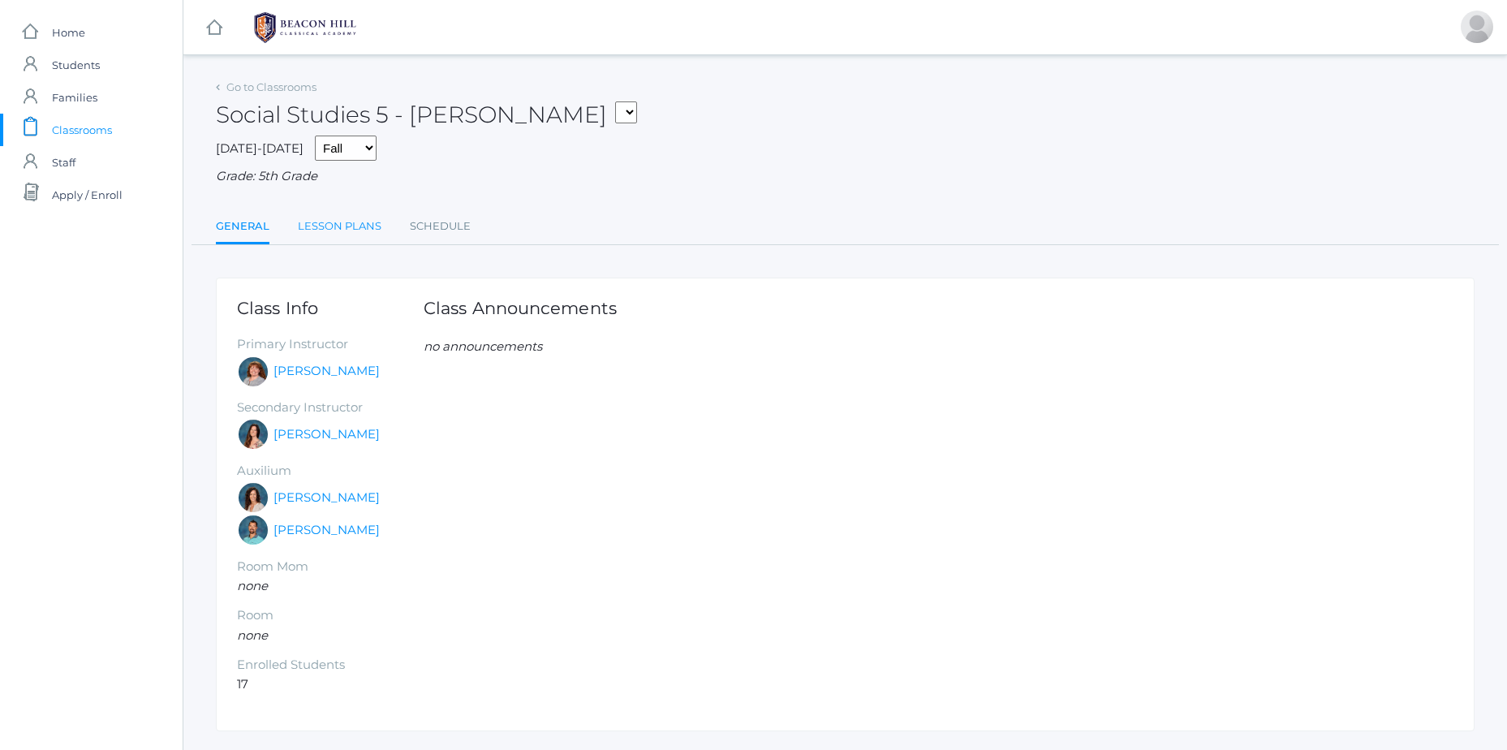
click at [351, 222] on link "Lesson Plans" at bounding box center [340, 226] width 84 height 32
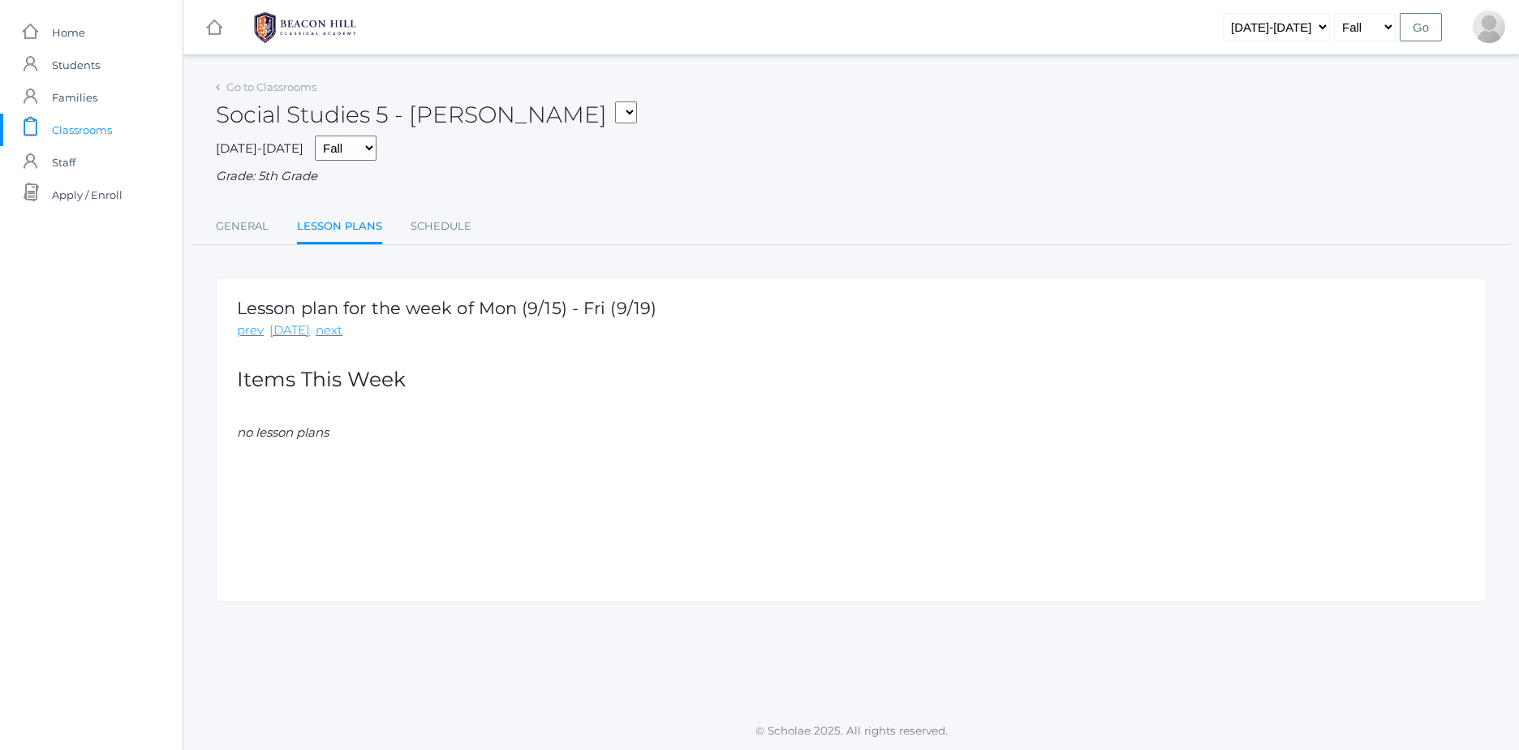
click at [80, 148] on link "icons/user/plain Created with Sketch. Staff" at bounding box center [91, 162] width 183 height 32
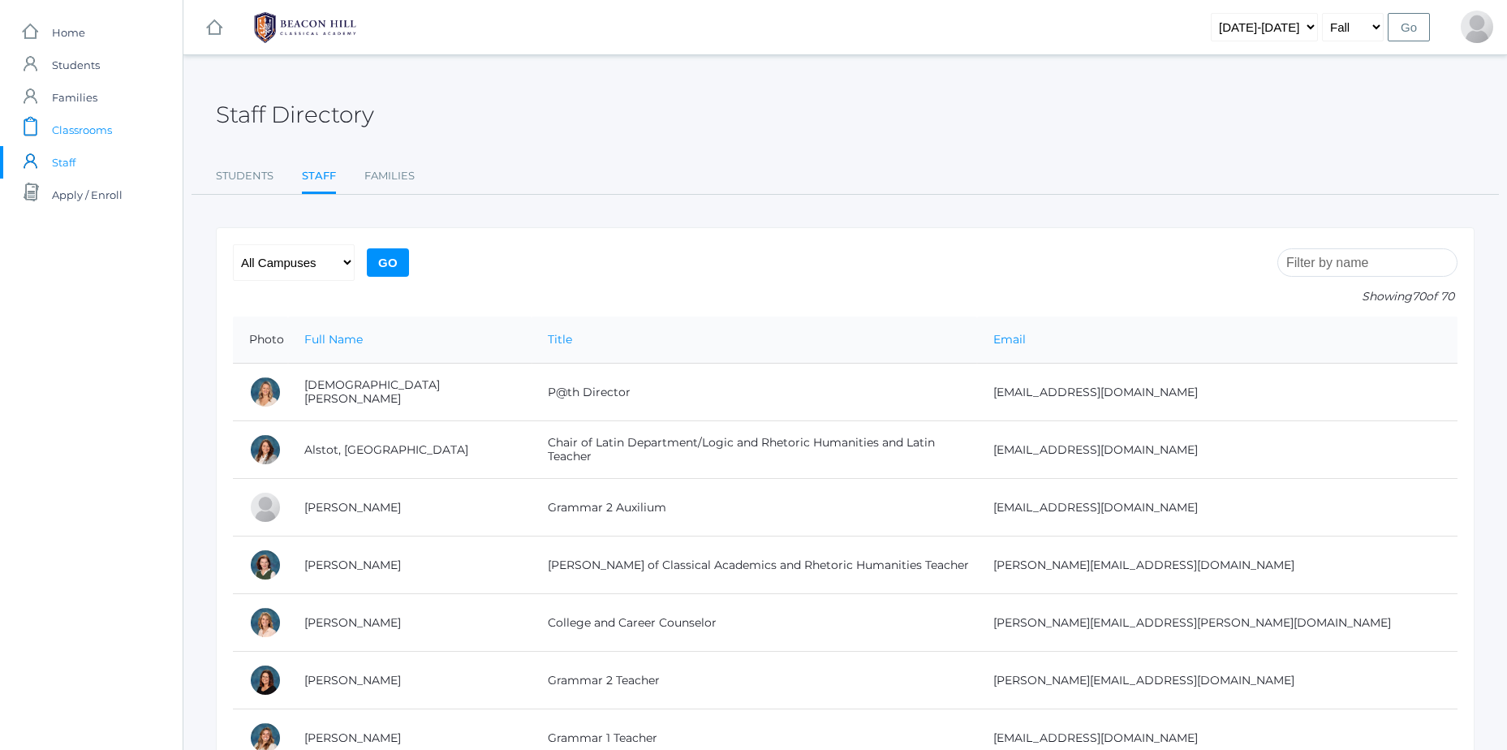
click at [123, 125] on link "icons/clipboard/plain Created with Sketch. Classrooms" at bounding box center [91, 130] width 183 height 32
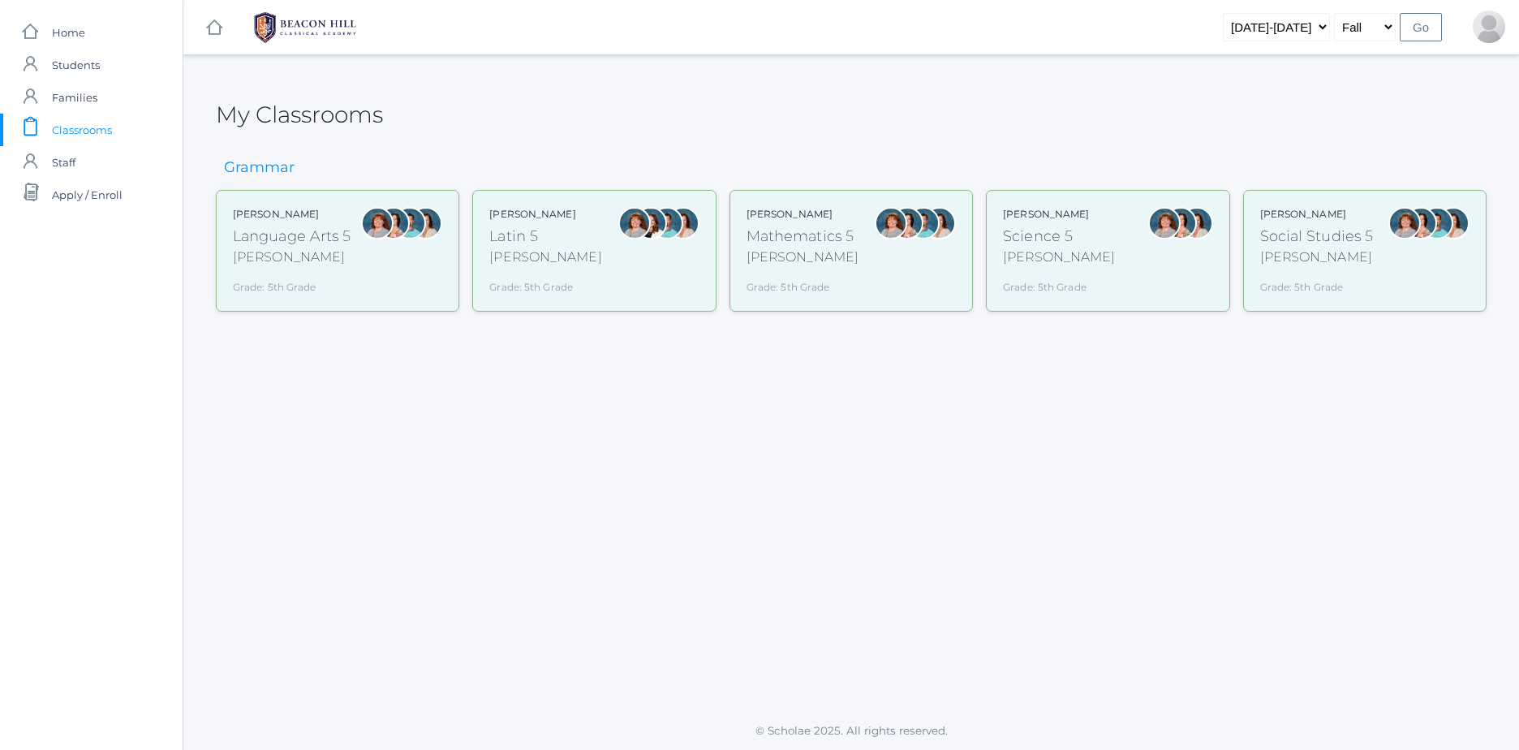
click at [385, 262] on div at bounding box center [377, 251] width 32 height 88
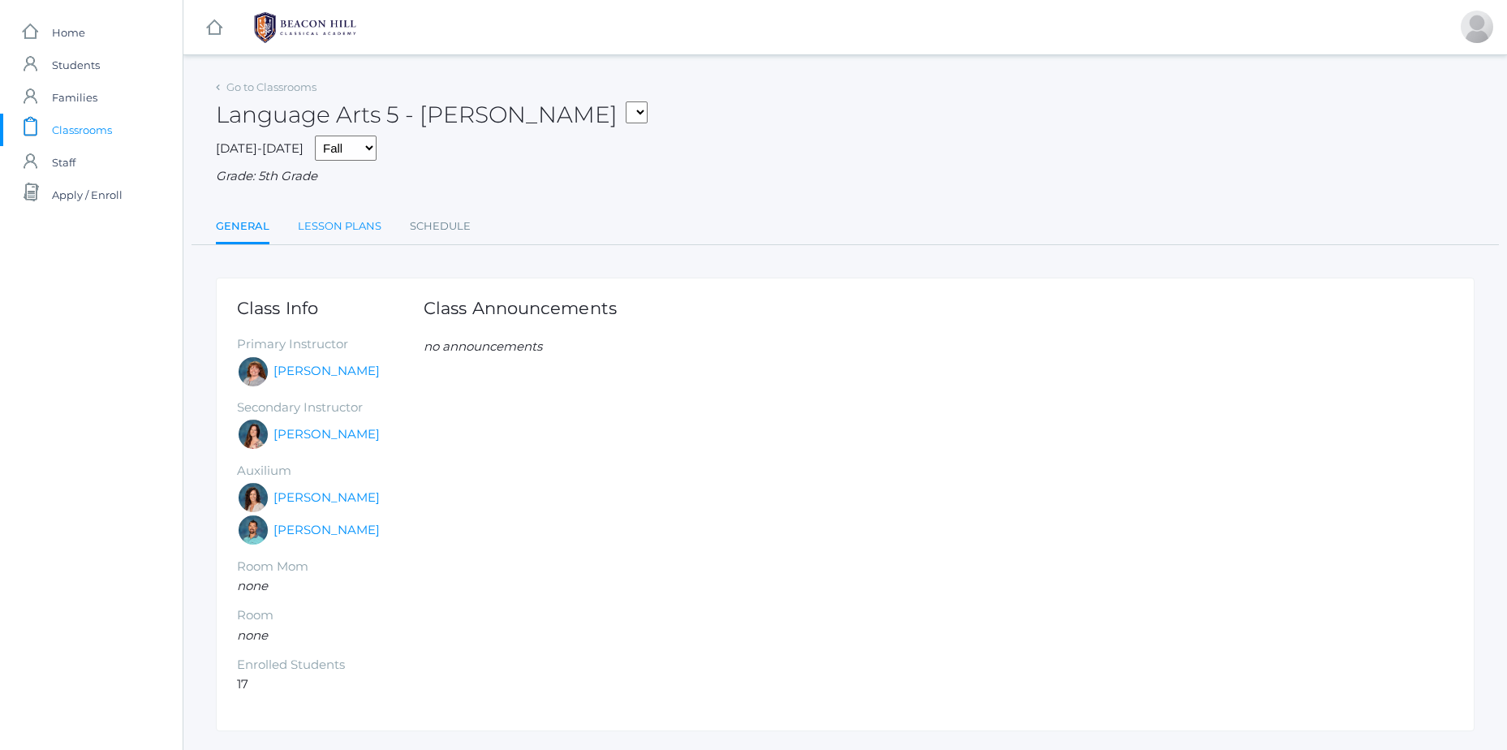
click at [349, 227] on link "Lesson Plans" at bounding box center [340, 226] width 84 height 32
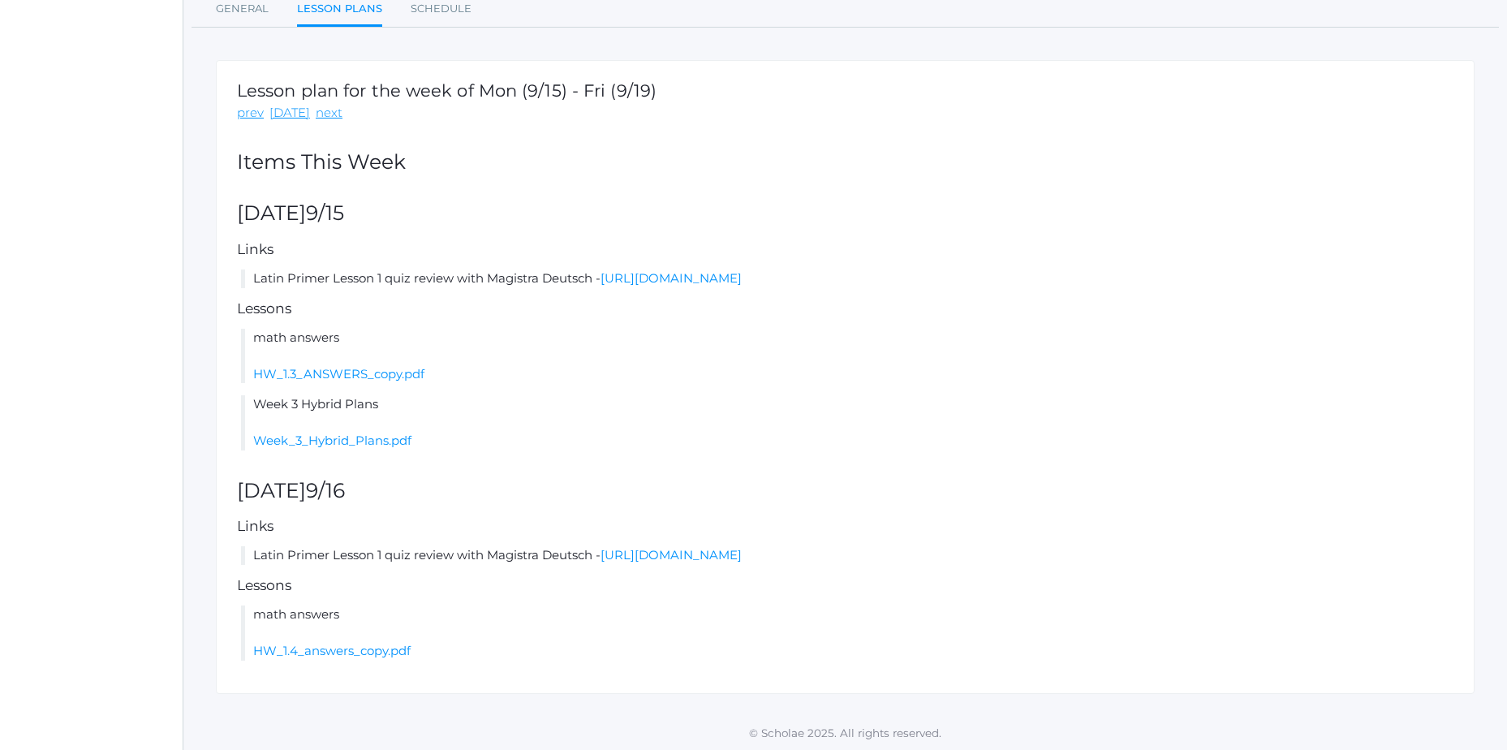
scroll to position [222, 0]
click at [389, 441] on link "Week_3_Hybrid_Plans.pdf" at bounding box center [332, 437] width 158 height 15
